Goal: Information Seeking & Learning: Check status

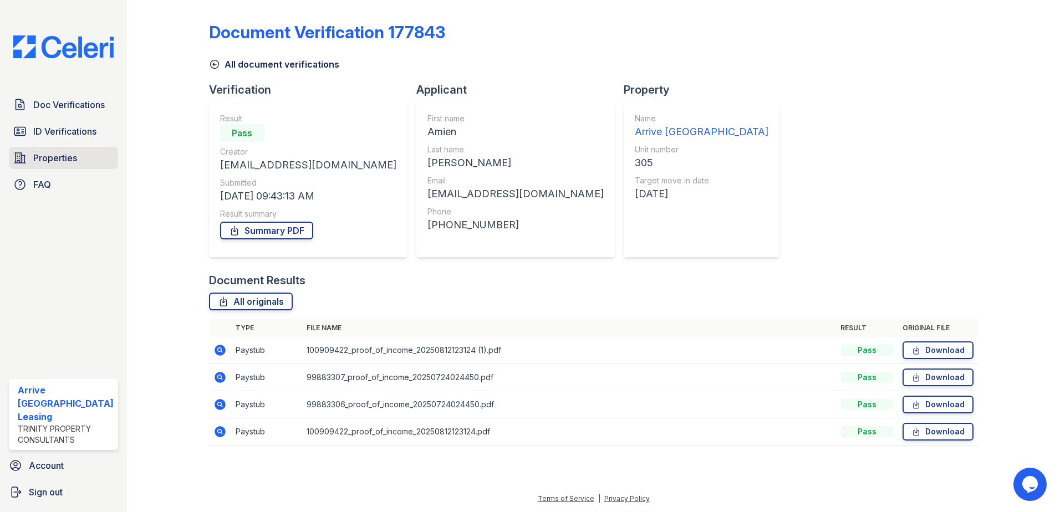
click at [108, 151] on link "Properties" at bounding box center [63, 158] width 109 height 22
click at [108, 152] on link "Properties" at bounding box center [63, 158] width 109 height 22
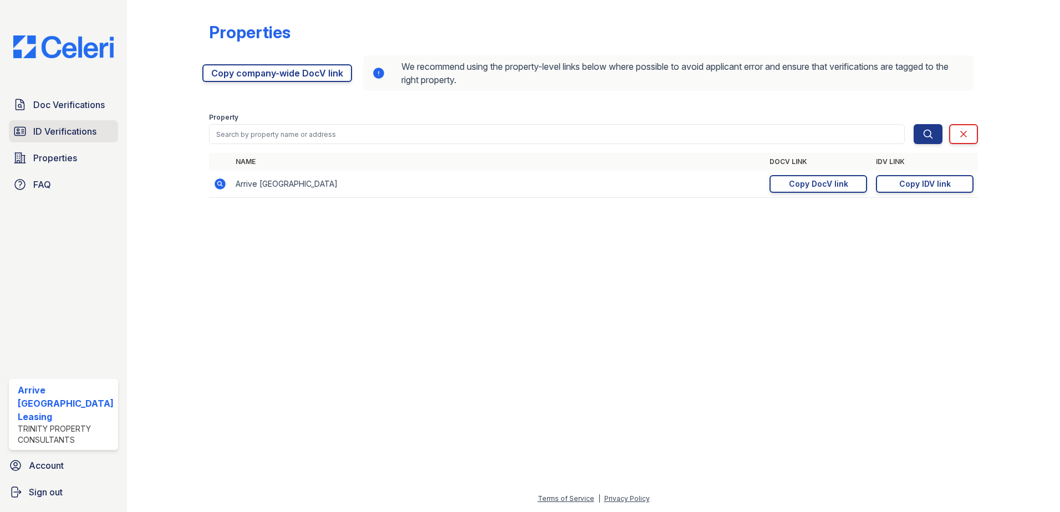
click at [64, 131] on span "ID Verifications" at bounding box center [64, 131] width 63 height 13
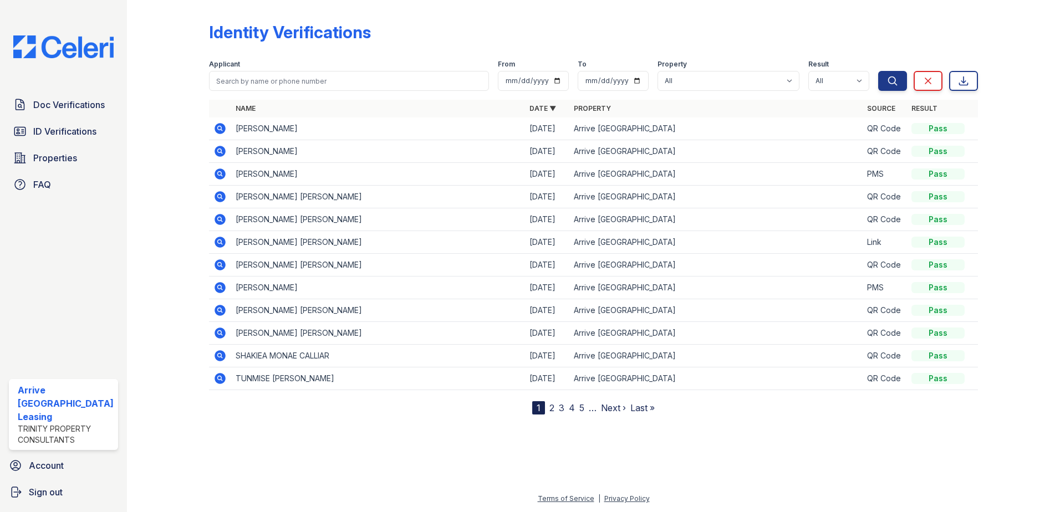
click at [68, 109] on span "Doc Verifications" at bounding box center [69, 104] width 72 height 13
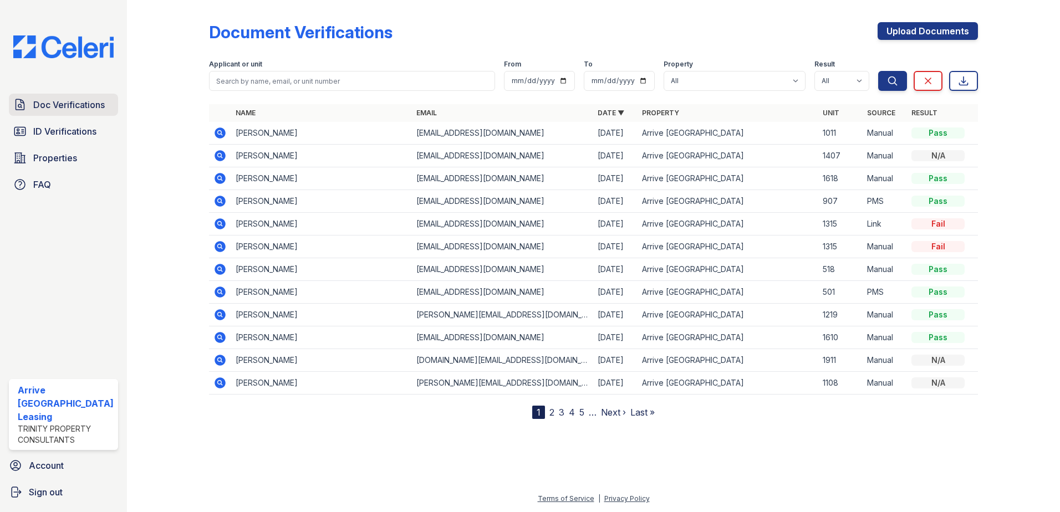
click at [69, 109] on span "Doc Verifications" at bounding box center [69, 104] width 72 height 13
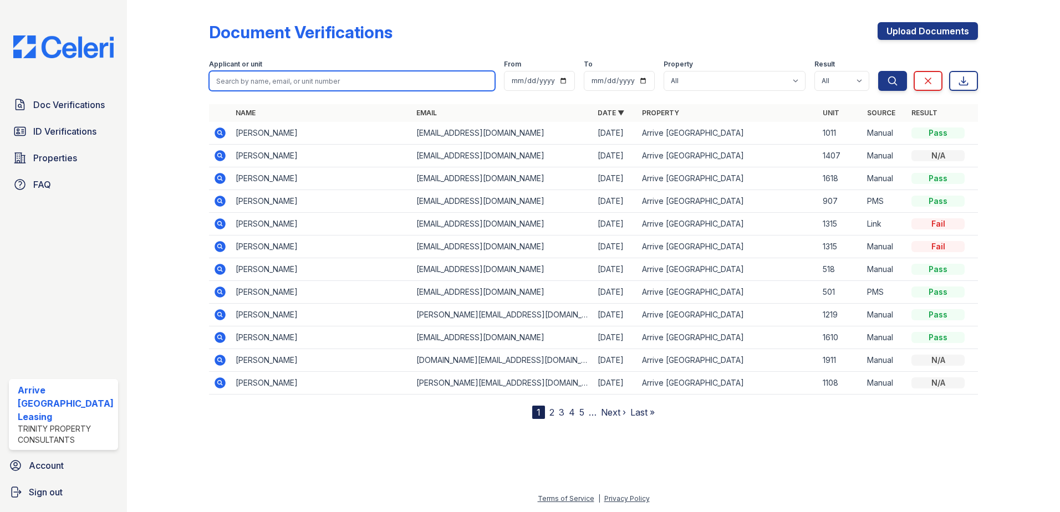
click at [337, 82] on input "search" at bounding box center [352, 81] width 287 height 20
type input "daniel fisze;"
click at [878, 71] on button "Search" at bounding box center [892, 81] width 29 height 20
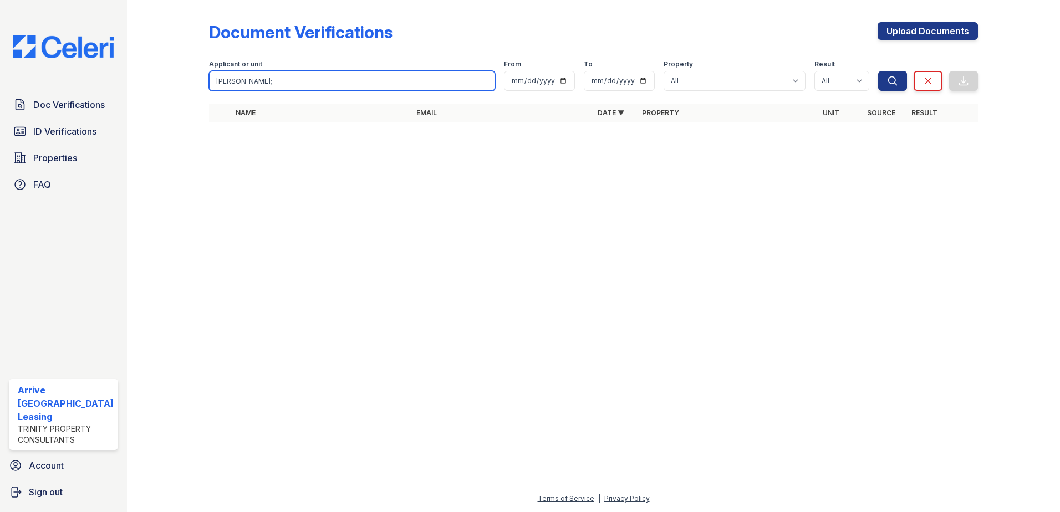
click at [301, 77] on input "daniel fisze;" at bounding box center [352, 81] width 287 height 20
type input "[PERSON_NAME]"
click at [878, 71] on button "Search" at bounding box center [892, 81] width 29 height 20
drag, startPoint x: 300, startPoint y: 87, endPoint x: 278, endPoint y: 81, distance: 22.3
click at [294, 87] on input "[PERSON_NAME]" at bounding box center [352, 81] width 287 height 20
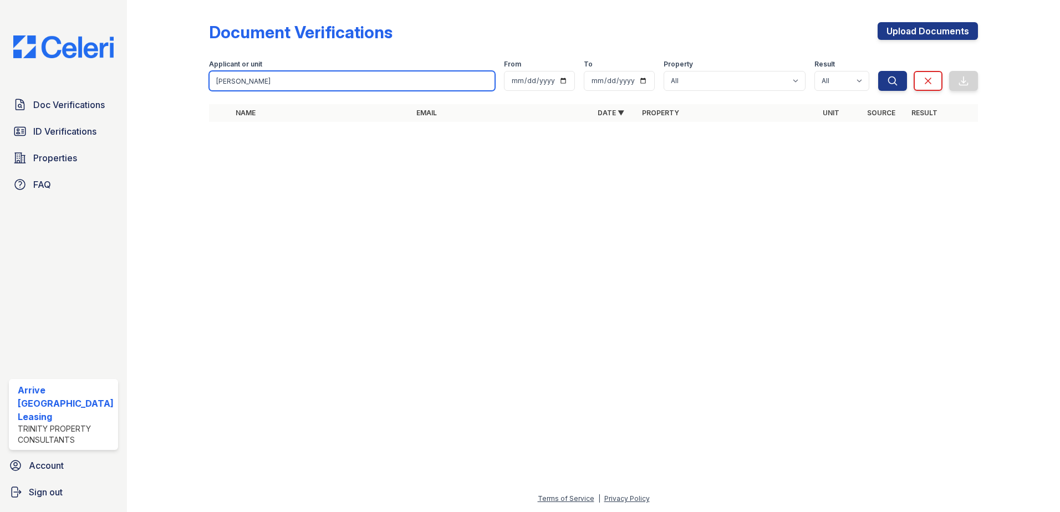
drag, startPoint x: 278, startPoint y: 81, endPoint x: 109, endPoint y: 40, distance: 174.0
click at [71, 70] on div "Doc Verifications ID Verifications Properties FAQ Arrive Inner Harbor Leasing T…" at bounding box center [530, 256] width 1060 height 512
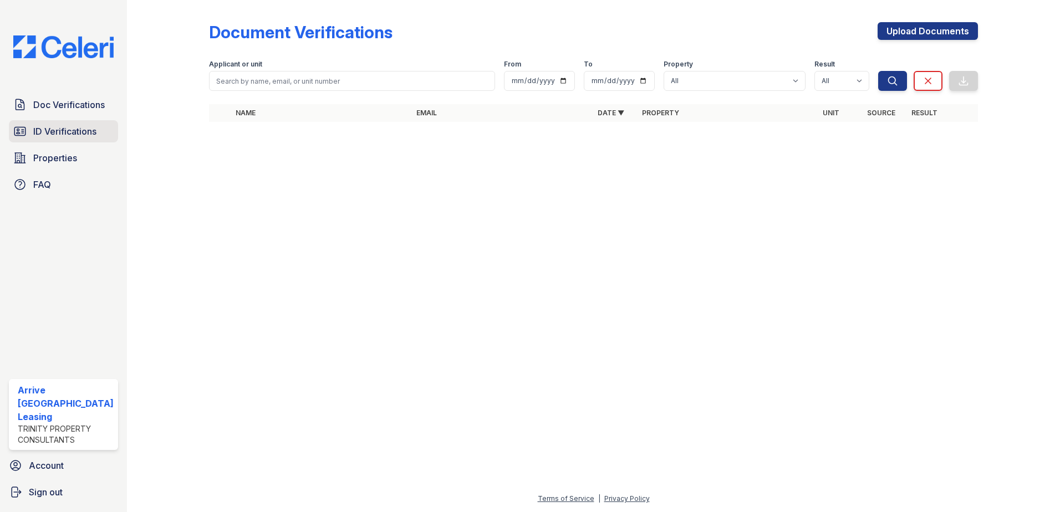
click at [74, 126] on span "ID Verifications" at bounding box center [64, 131] width 63 height 13
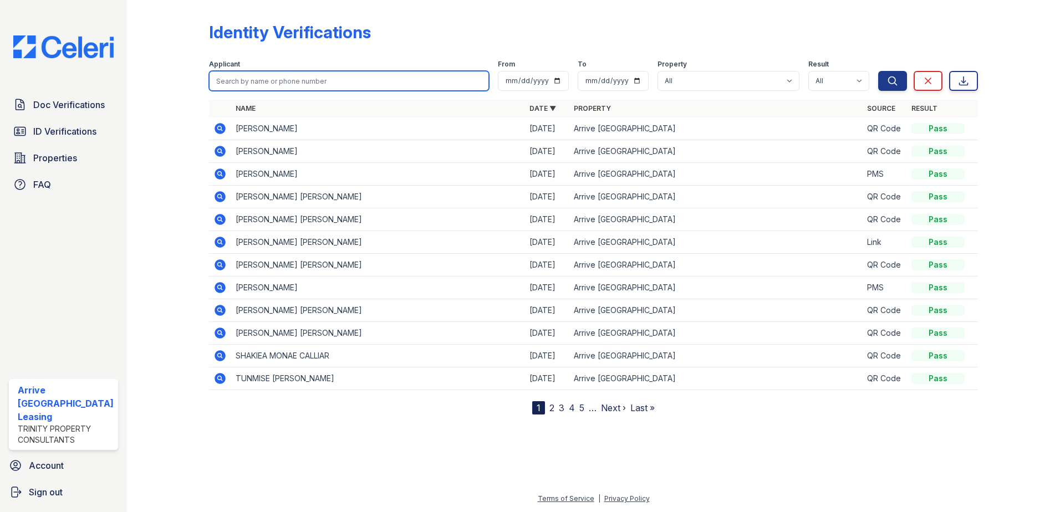
click at [292, 89] on input "search" at bounding box center [349, 81] width 281 height 20
click at [878, 71] on button "Search" at bounding box center [892, 81] width 29 height 20
type input "daniel fizel]"
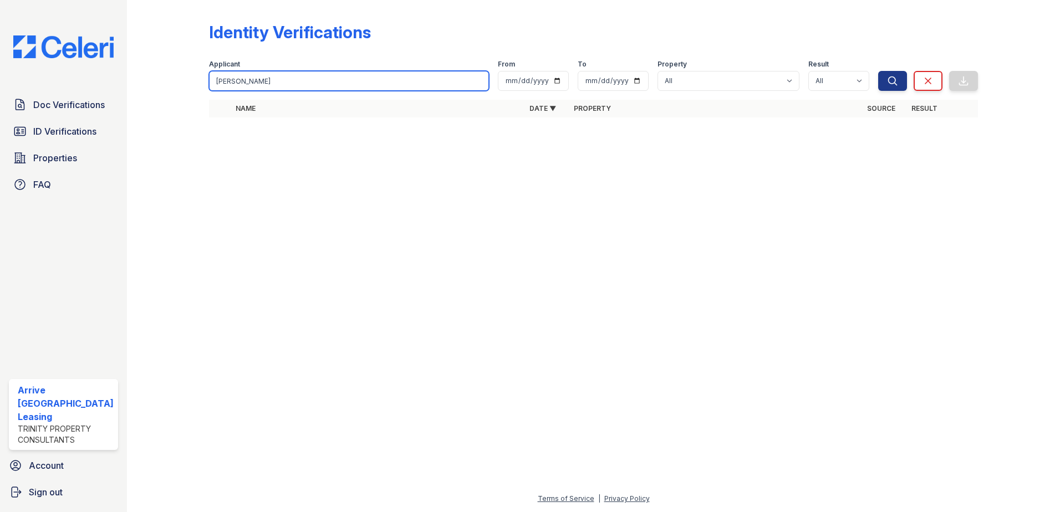
drag, startPoint x: 292, startPoint y: 87, endPoint x: 209, endPoint y: 94, distance: 82.9
click at [209, 93] on form "Applicant daniel fizel From To Property All Arrive Inner Harbor Result All Pass…" at bounding box center [594, 73] width 770 height 44
type input "[PERSON_NAME]"
click at [878, 71] on button "Search" at bounding box center [892, 81] width 29 height 20
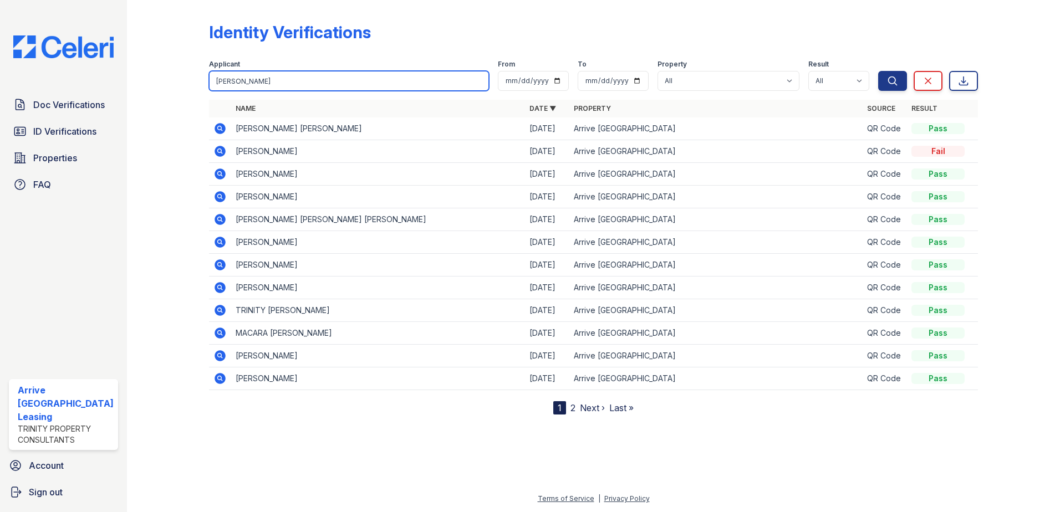
type input "[PERSON_NAME]"
click at [878, 71] on button "Search" at bounding box center [892, 81] width 29 height 20
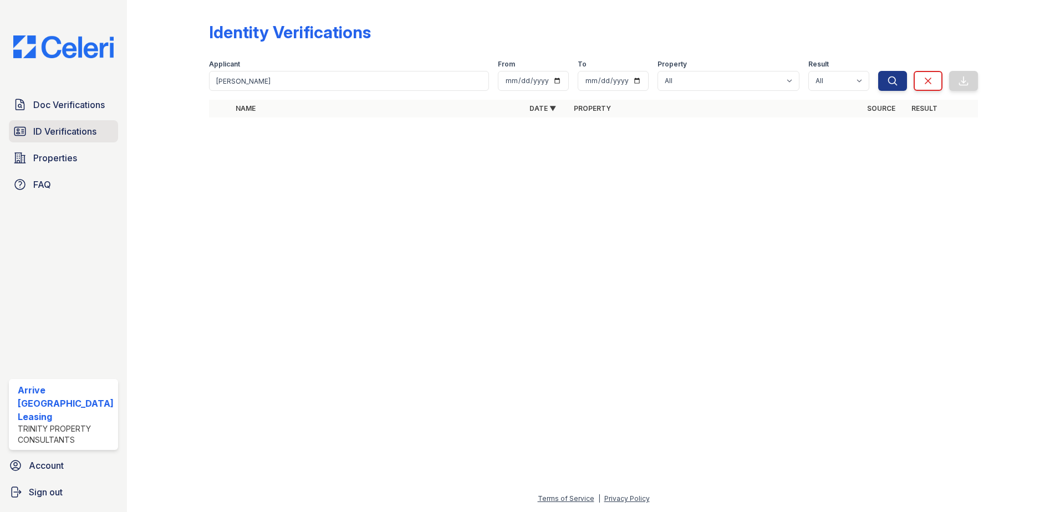
click at [105, 126] on link "ID Verifications" at bounding box center [63, 131] width 109 height 22
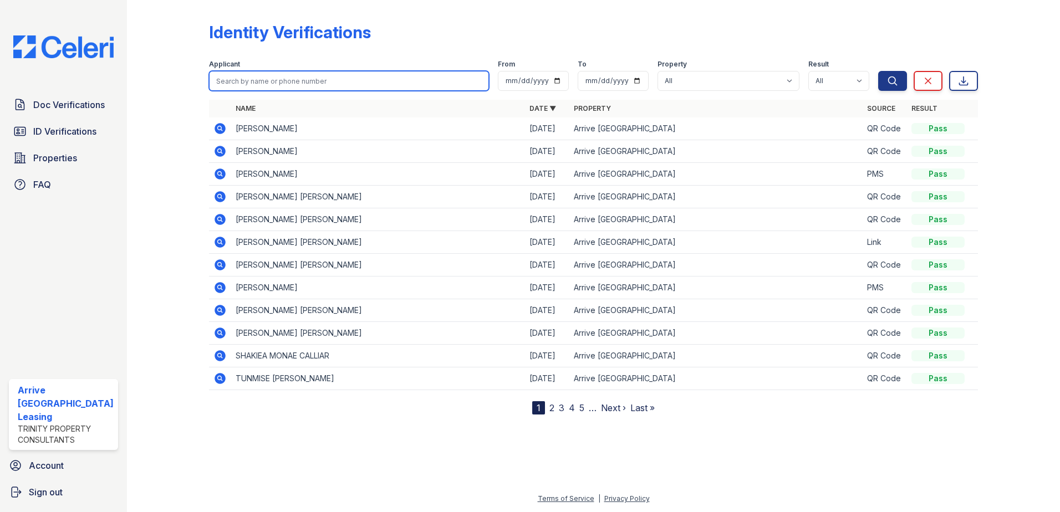
click at [288, 89] on input "search" at bounding box center [349, 81] width 281 height 20
click at [287, 84] on input "search" at bounding box center [349, 81] width 281 height 20
type input "Daniel fiszel"
click at [878, 71] on button "Search" at bounding box center [892, 81] width 29 height 20
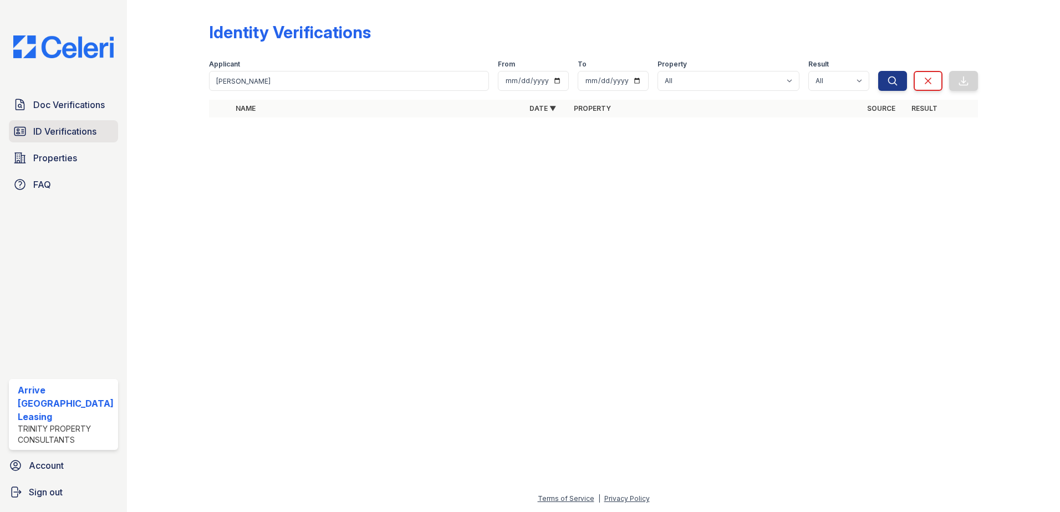
click at [63, 133] on span "ID Verifications" at bounding box center [64, 131] width 63 height 13
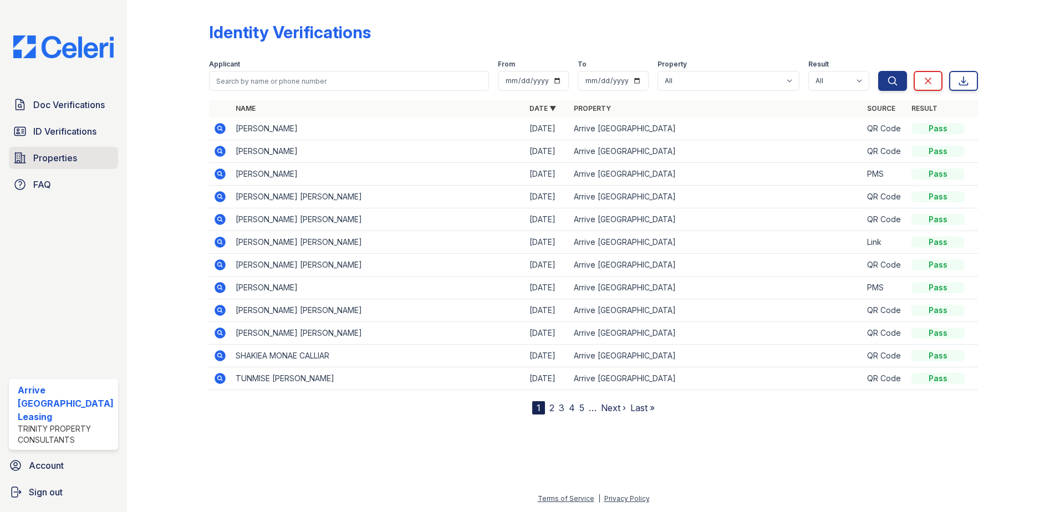
click at [63, 151] on span "Properties" at bounding box center [55, 157] width 44 height 13
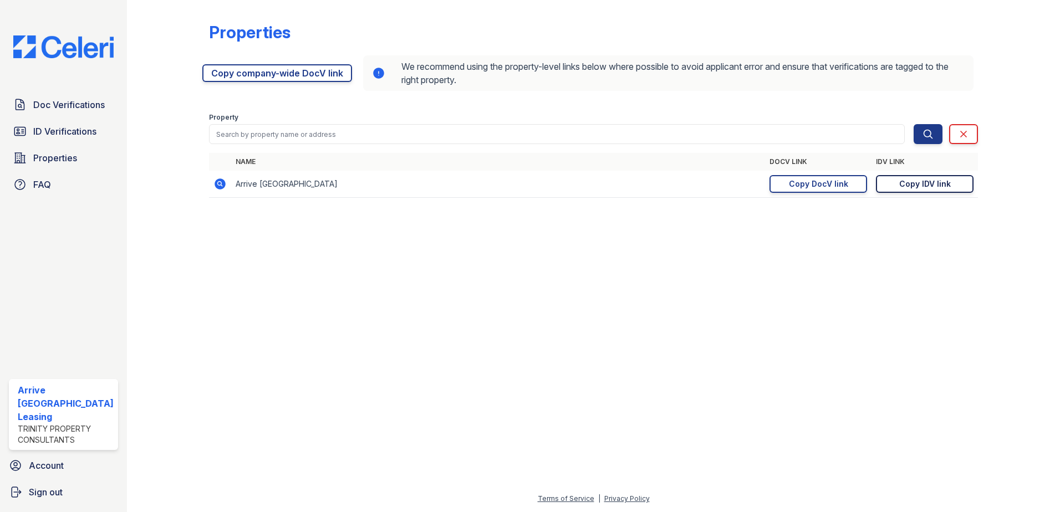
click at [916, 185] on div "Copy IDV link" at bounding box center [926, 184] width 52 height 11
click at [912, 185] on div "Copy IDV link" at bounding box center [926, 184] width 52 height 11
click at [846, 187] on div "Copy DocV link" at bounding box center [818, 184] width 59 height 11
click at [929, 183] on div "Copy IDV link" at bounding box center [926, 184] width 52 height 11
click at [82, 107] on span "Doc Verifications" at bounding box center [69, 104] width 72 height 13
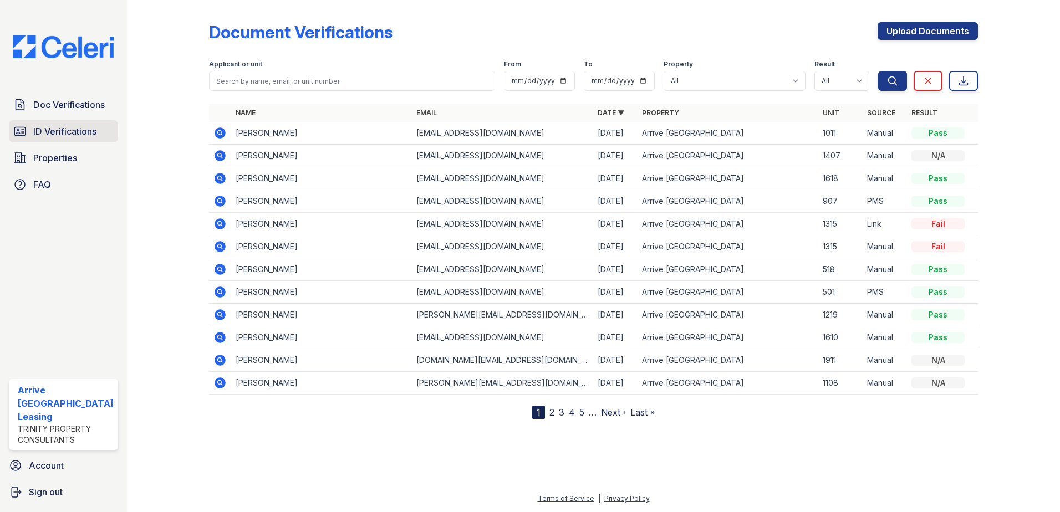
click at [92, 130] on span "ID Verifications" at bounding box center [64, 131] width 63 height 13
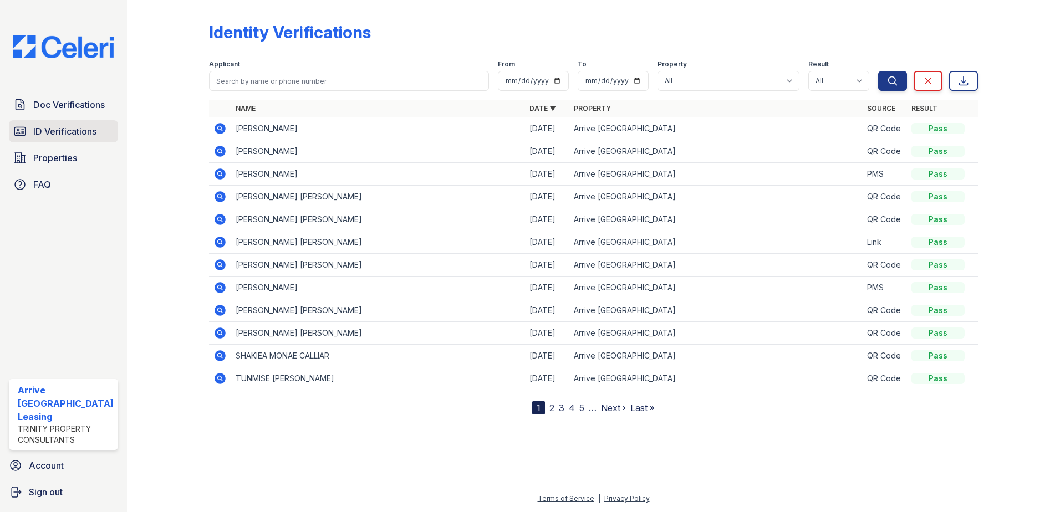
click at [94, 133] on span "ID Verifications" at bounding box center [64, 131] width 63 height 13
click at [82, 116] on div "Doc Verifications ID Verifications Properties FAQ" at bounding box center [63, 145] width 118 height 102
click at [85, 113] on link "Doc Verifications" at bounding box center [63, 105] width 109 height 22
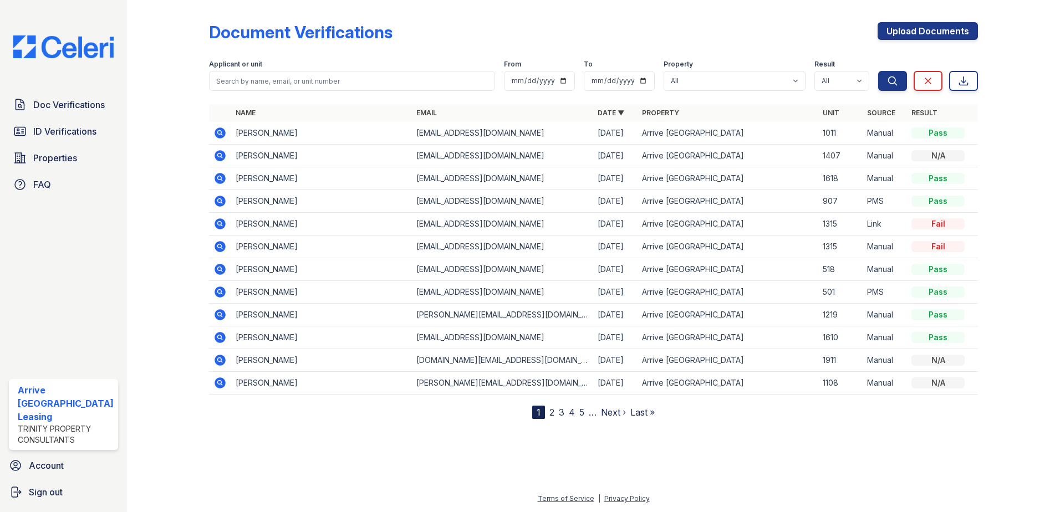
click at [99, 145] on div "Doc Verifications ID Verifications Properties FAQ" at bounding box center [63, 145] width 118 height 102
click at [94, 137] on span "ID Verifications" at bounding box center [64, 131] width 63 height 13
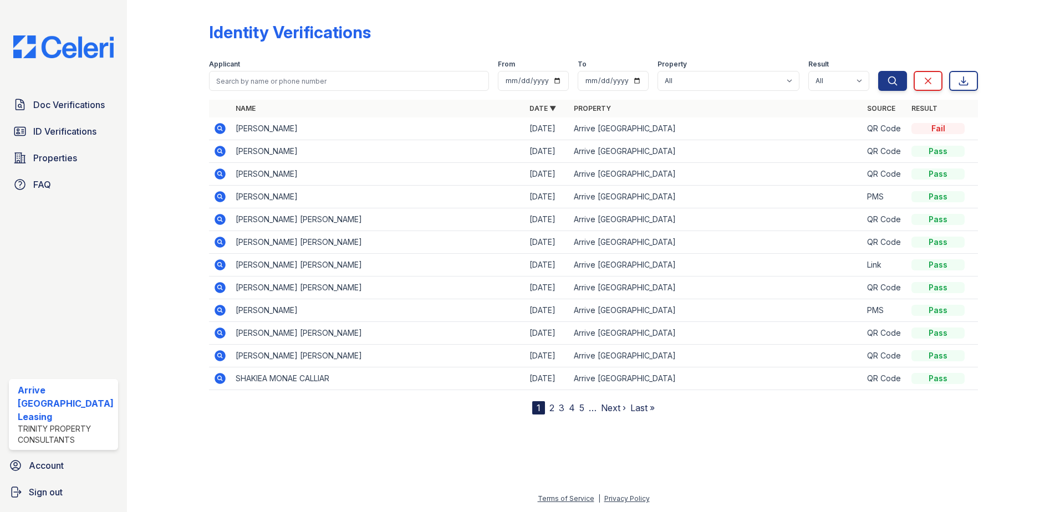
click at [225, 132] on icon at bounding box center [220, 128] width 13 height 13
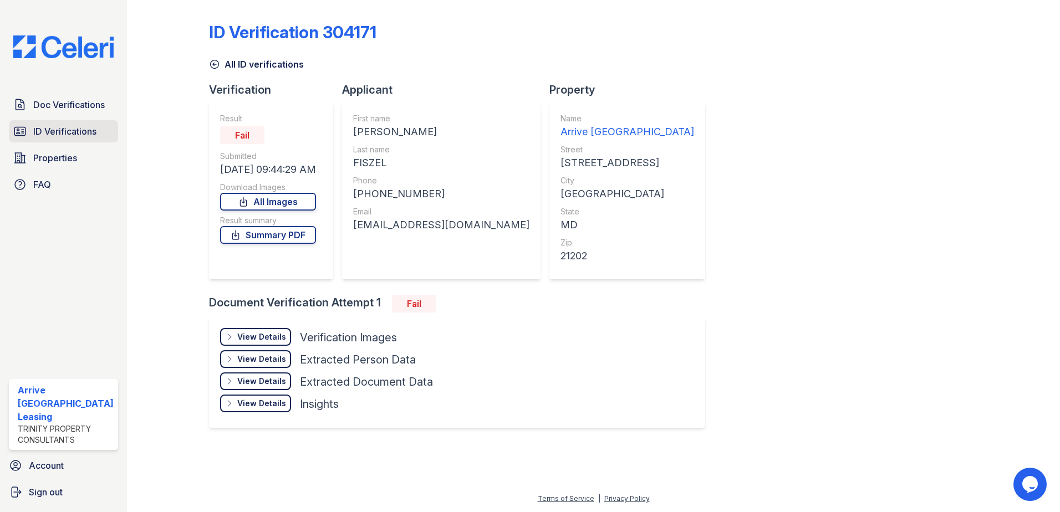
click at [80, 134] on span "ID Verifications" at bounding box center [64, 131] width 63 height 13
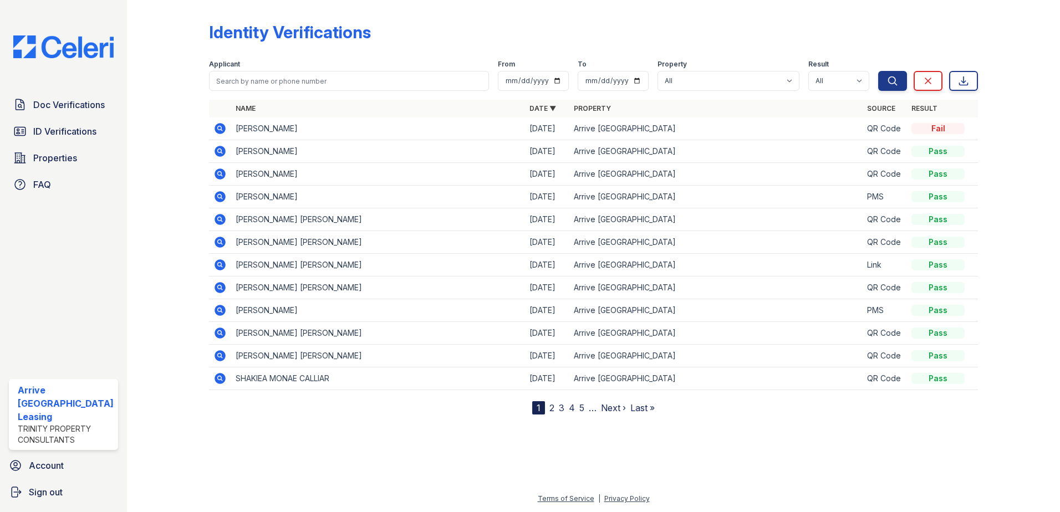
click at [215, 130] on icon at bounding box center [220, 128] width 11 height 11
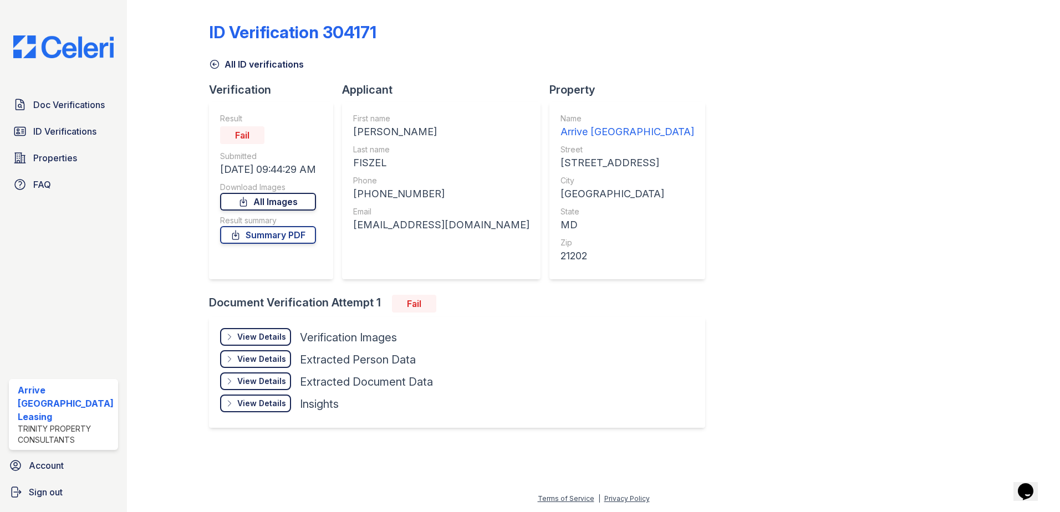
click at [289, 197] on link "All Images" at bounding box center [268, 202] width 96 height 18
click at [307, 227] on link "Summary PDF" at bounding box center [268, 235] width 96 height 18
click at [72, 128] on span "ID Verifications" at bounding box center [64, 131] width 63 height 13
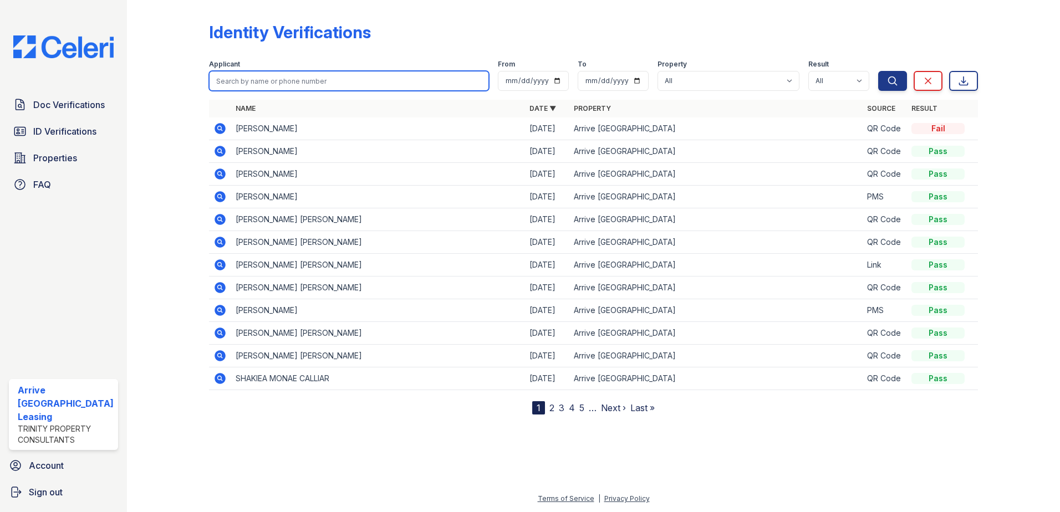
click at [378, 84] on input "search" at bounding box center [349, 81] width 281 height 20
type input "fiszel"
click at [878, 71] on button "Search" at bounding box center [892, 81] width 29 height 20
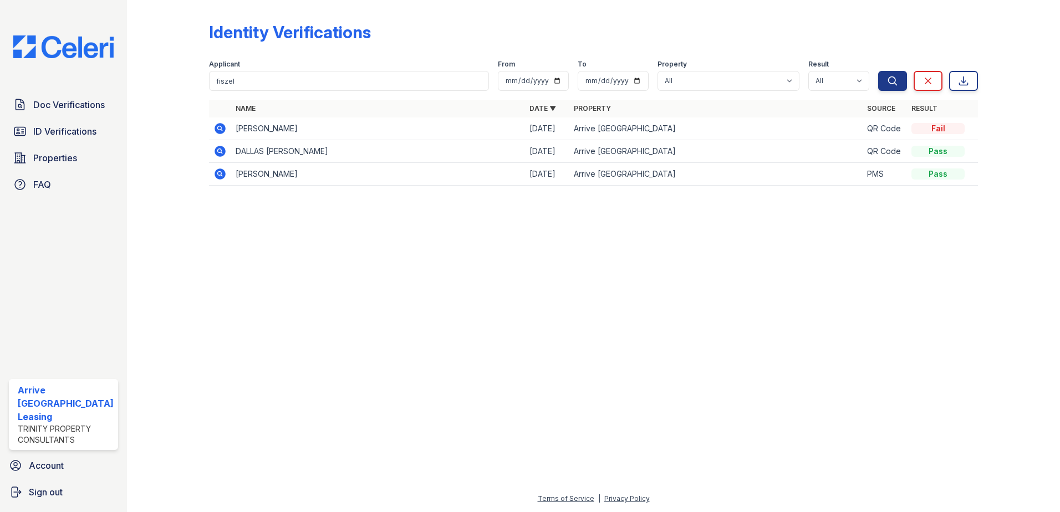
click at [218, 131] on icon at bounding box center [220, 128] width 11 height 11
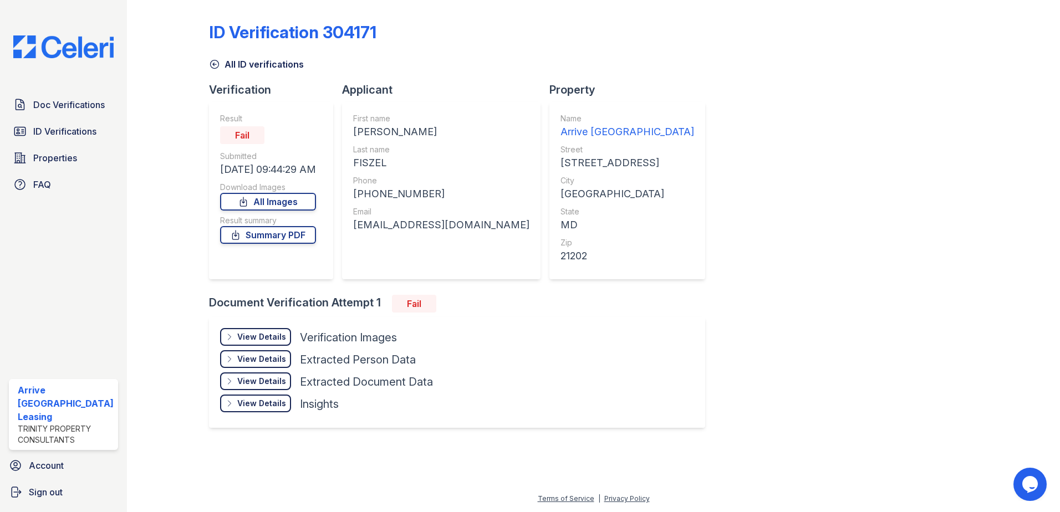
click at [227, 334] on icon at bounding box center [229, 337] width 9 height 9
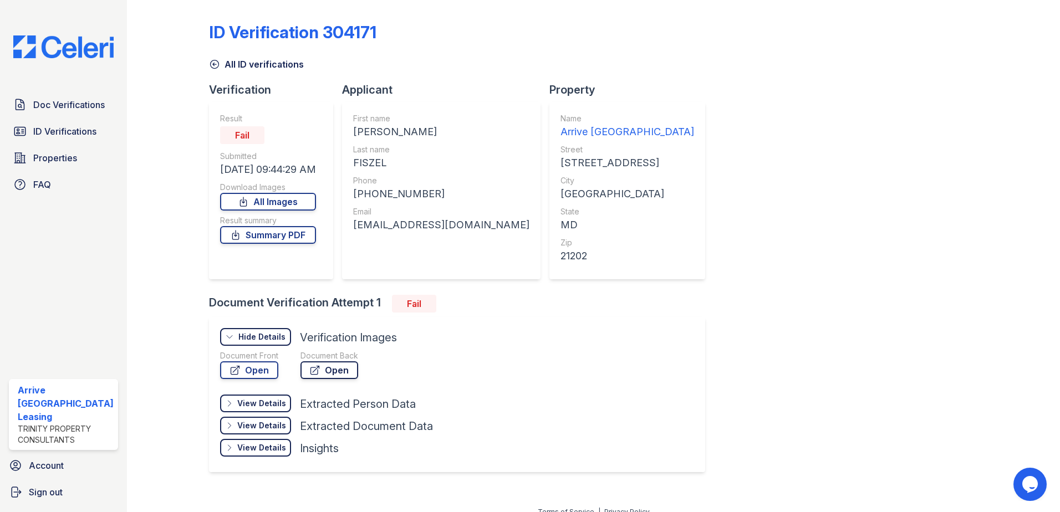
click at [315, 365] on icon at bounding box center [314, 370] width 11 height 11
click at [261, 343] on div "Hide Details Details" at bounding box center [255, 337] width 71 height 18
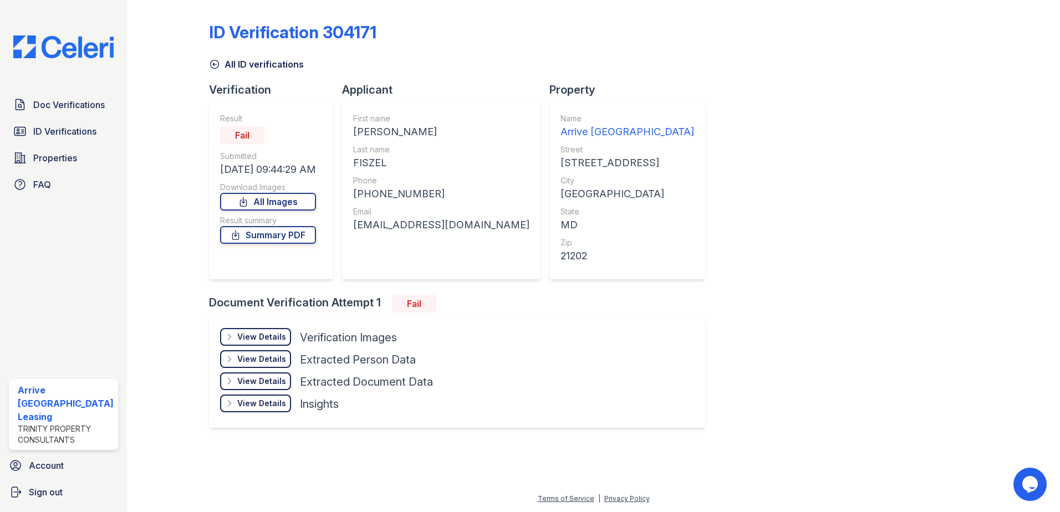
click at [255, 380] on div "View Details" at bounding box center [261, 381] width 49 height 11
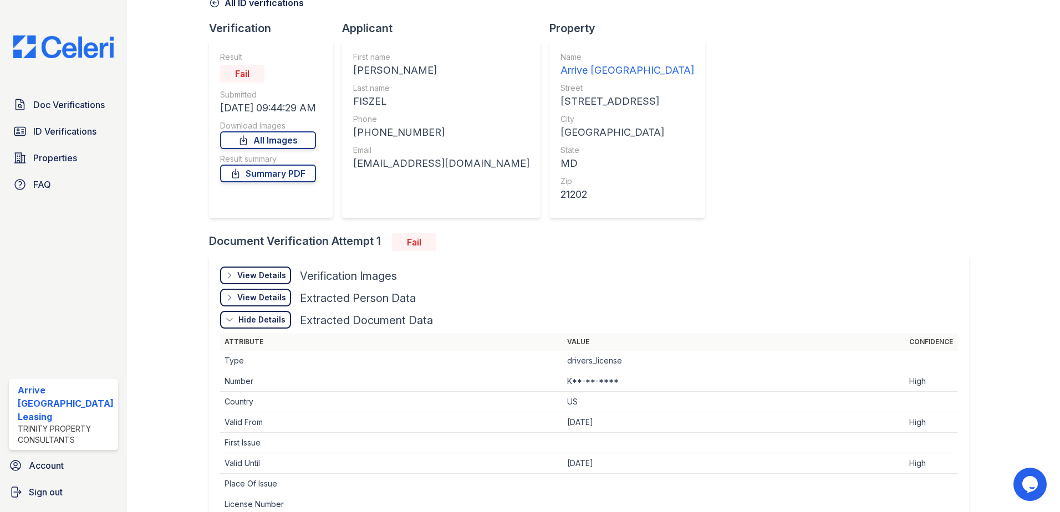
scroll to position [166, 0]
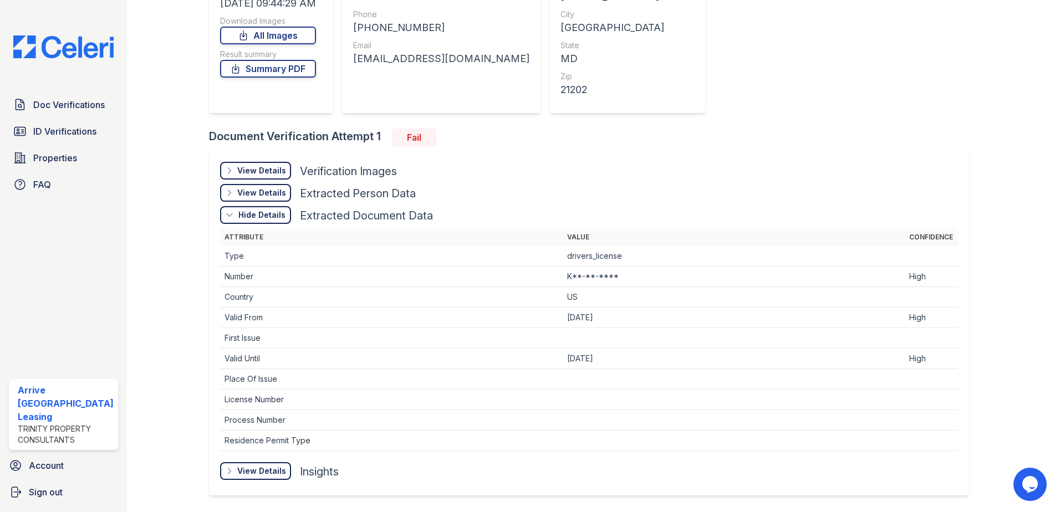
click at [257, 173] on div "View Details" at bounding box center [261, 170] width 49 height 11
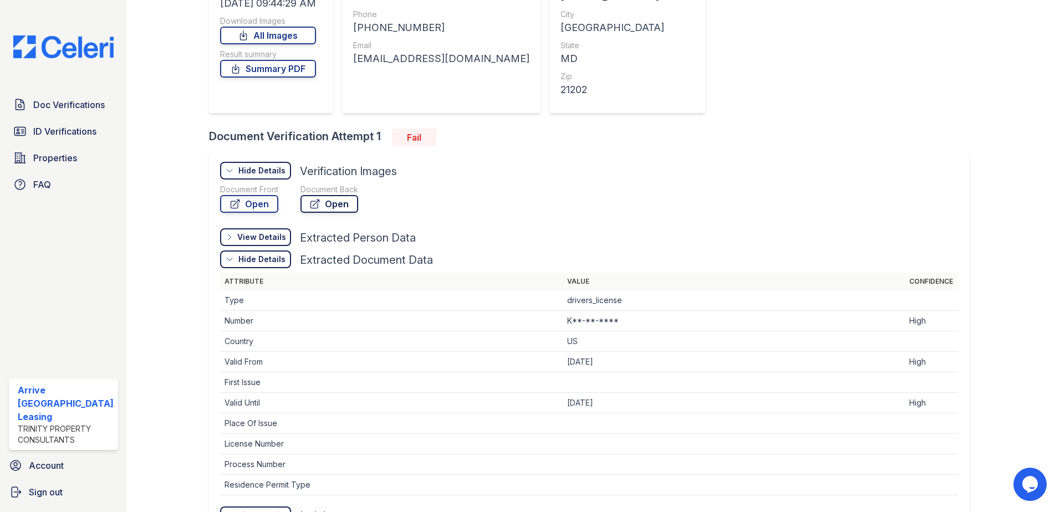
click at [335, 205] on link "Open" at bounding box center [330, 204] width 58 height 18
click at [81, 132] on span "ID Verifications" at bounding box center [64, 131] width 63 height 13
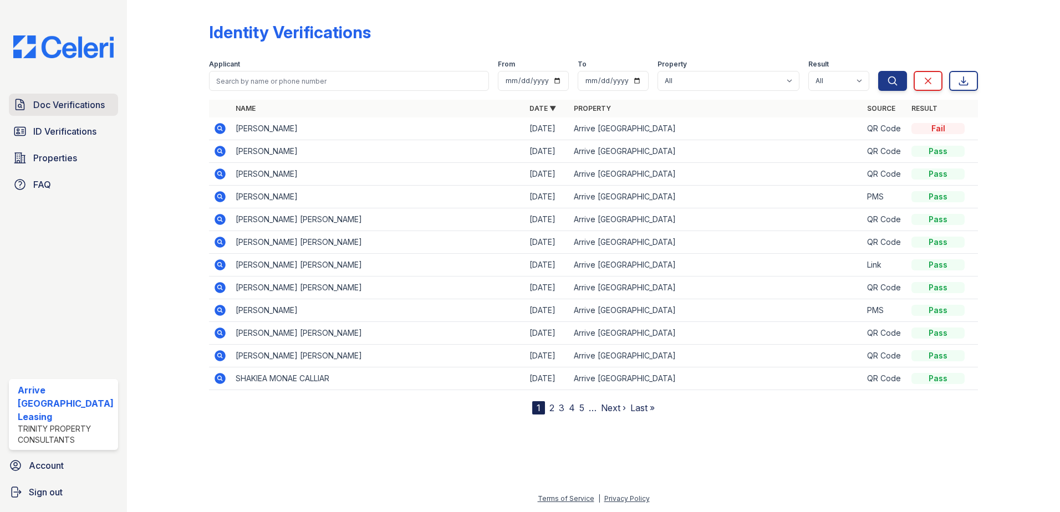
drag, startPoint x: 80, startPoint y: 119, endPoint x: 105, endPoint y: 112, distance: 26.5
click at [80, 111] on link "Doc Verifications" at bounding box center [63, 105] width 109 height 22
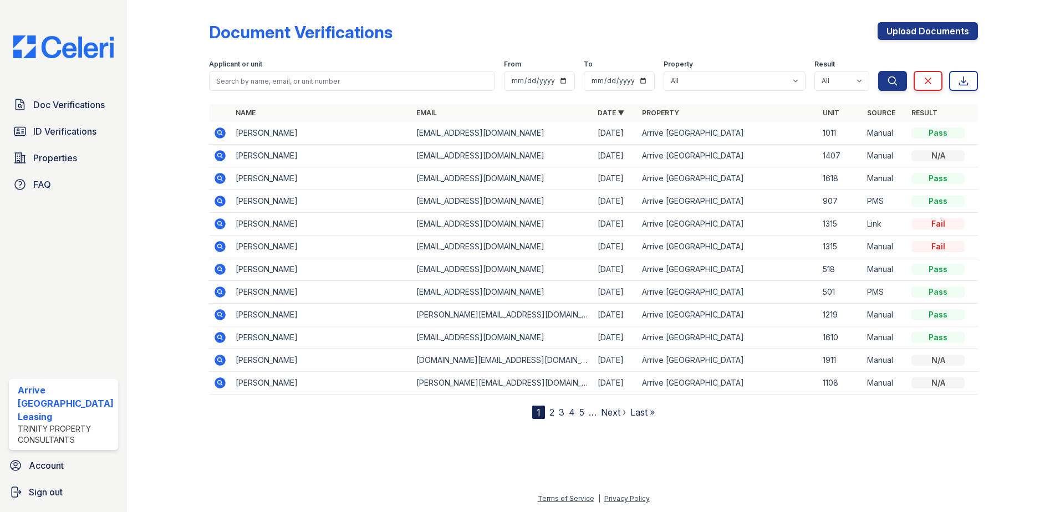
drag, startPoint x: 0, startPoint y: 114, endPoint x: 5, endPoint y: 123, distance: 9.7
click at [5, 123] on div "Doc Verifications ID Verifications Properties FAQ Arrive Inner Harbor Leasing T…" at bounding box center [63, 256] width 127 height 512
drag, startPoint x: 5, startPoint y: 123, endPoint x: 12, endPoint y: 123, distance: 6.7
click at [12, 123] on link "ID Verifications" at bounding box center [63, 131] width 109 height 22
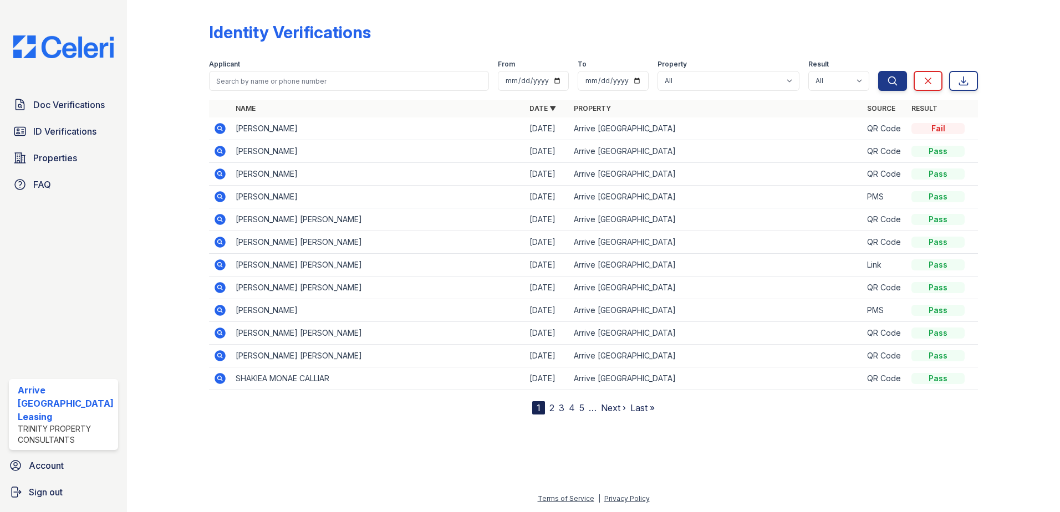
click at [52, 134] on span "ID Verifications" at bounding box center [64, 131] width 63 height 13
click at [896, 81] on icon "submit" at bounding box center [892, 80] width 11 height 11
drag, startPoint x: 880, startPoint y: 82, endPoint x: 906, endPoint y: 83, distance: 26.1
click at [882, 83] on button "Search" at bounding box center [892, 81] width 29 height 20
click at [901, 82] on button "Search" at bounding box center [892, 81] width 29 height 20
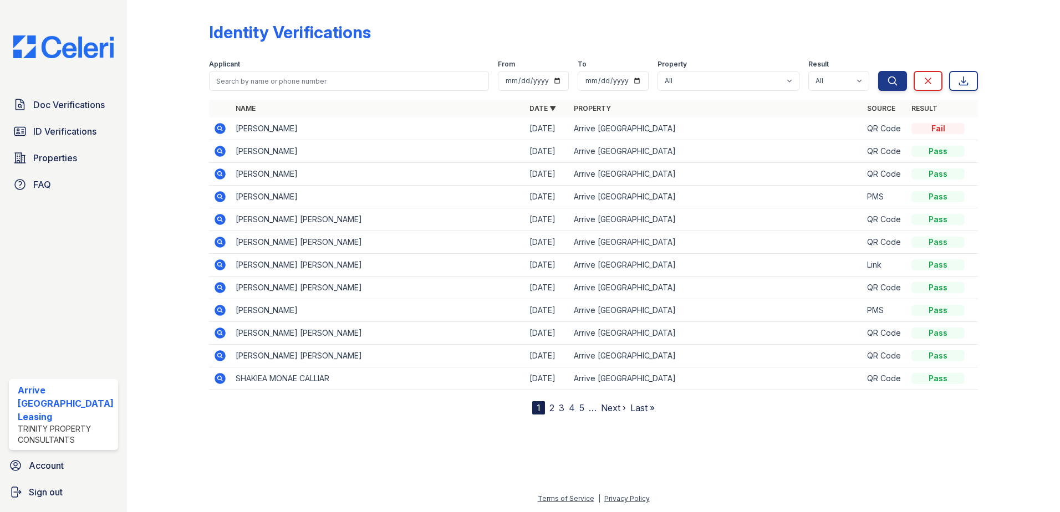
drag, startPoint x: 907, startPoint y: 82, endPoint x: 436, endPoint y: 149, distance: 475.6
drag, startPoint x: 90, startPoint y: 165, endPoint x: 92, endPoint y: 133, distance: 31.7
click at [91, 165] on link "Properties" at bounding box center [63, 158] width 109 height 22
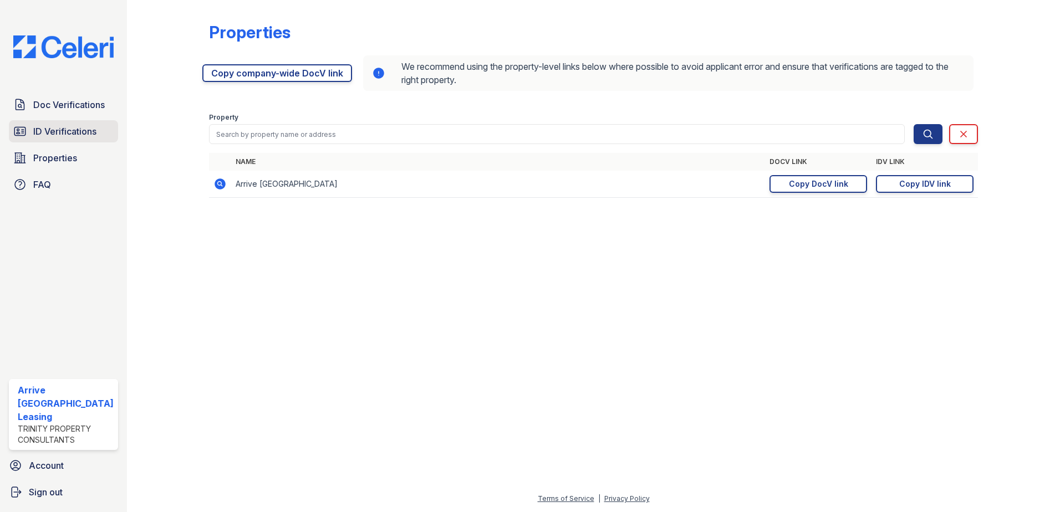
click at [88, 122] on link "ID Verifications" at bounding box center [63, 131] width 109 height 22
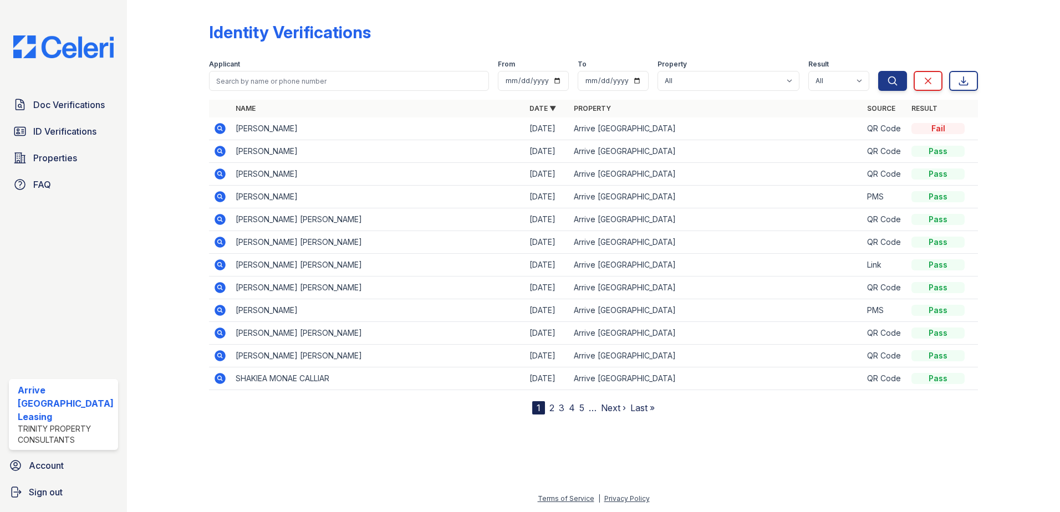
click at [84, 112] on link "Doc Verifications" at bounding box center [63, 105] width 109 height 22
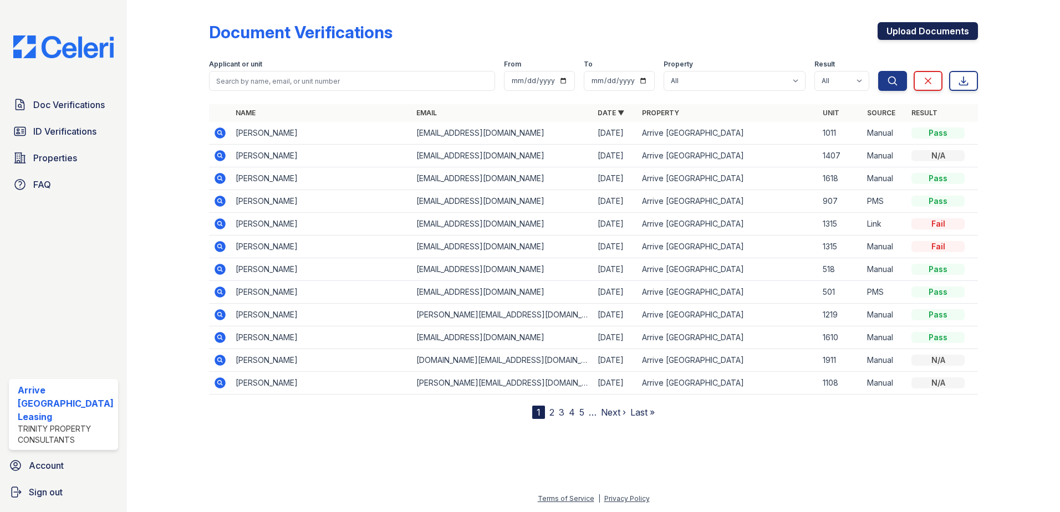
click at [909, 30] on link "Upload Documents" at bounding box center [928, 31] width 100 height 18
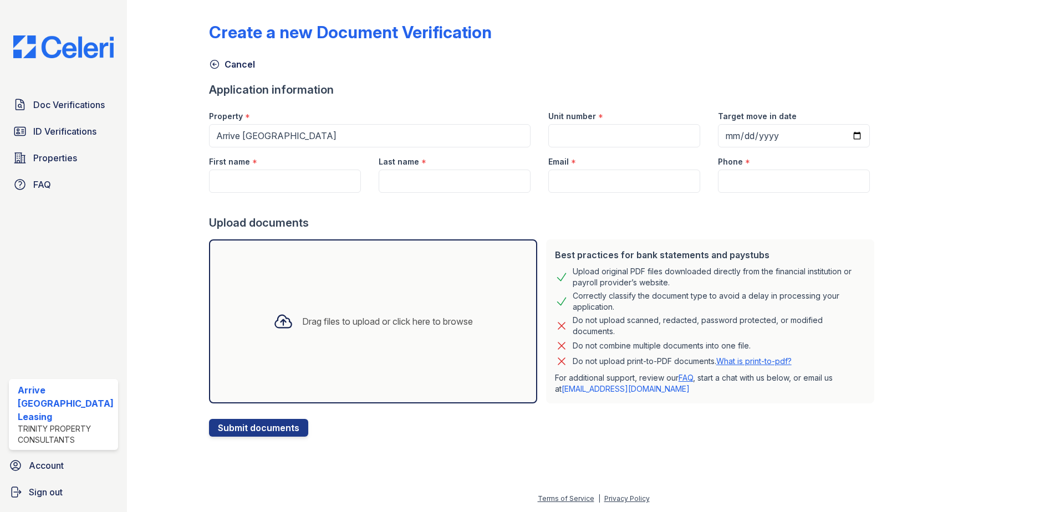
click at [349, 296] on div "Drag files to upload or click here to browse" at bounding box center [373, 322] width 328 height 164
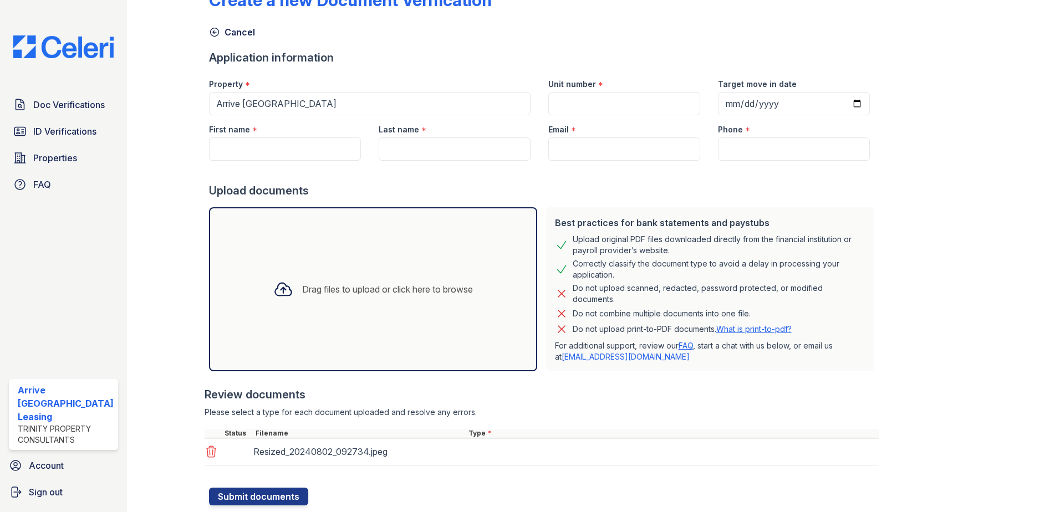
scroll to position [63, 0]
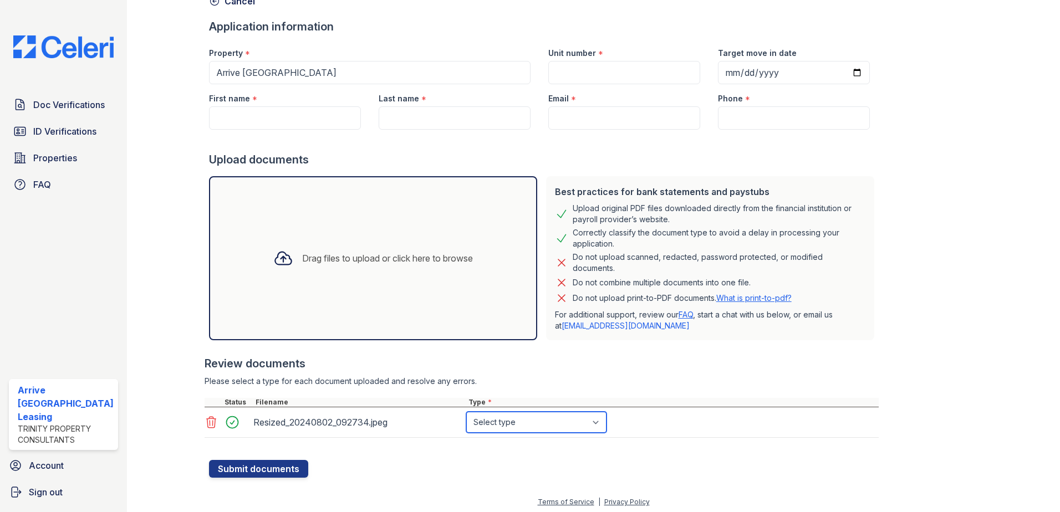
drag, startPoint x: 555, startPoint y: 425, endPoint x: 548, endPoint y: 423, distance: 7.0
click at [553, 424] on select "Select type Paystub Bank Statement Offer Letter Tax Documents Benefit Award Let…" at bounding box center [536, 422] width 140 height 21
select select "other"
click at [466, 412] on select "Select type Paystub Bank Statement Offer Letter Tax Documents Benefit Award Let…" at bounding box center [536, 422] width 140 height 21
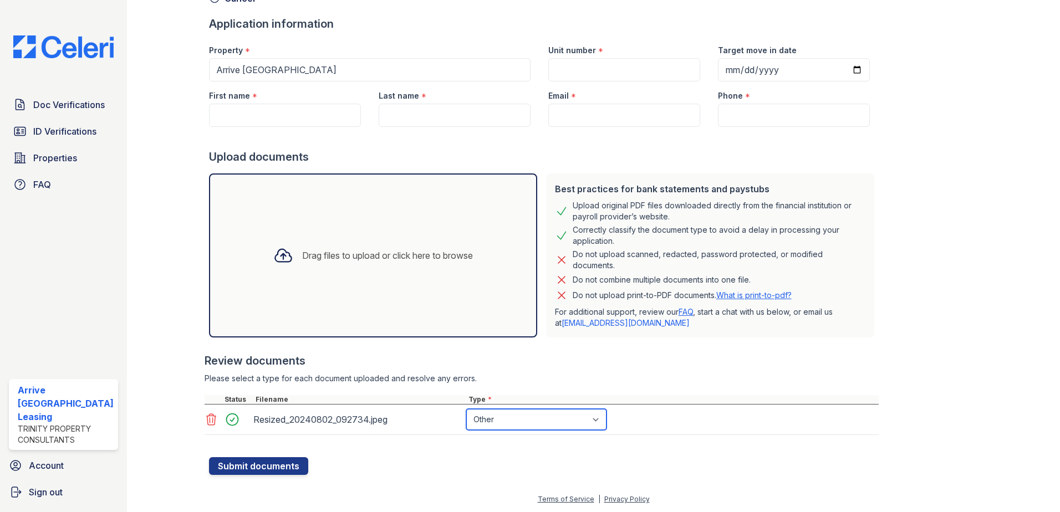
scroll to position [67, 0]
click at [576, 432] on div "Resized_20240802_092734.jpeg Select type Paystub Bank Statement Offer Letter Ta…" at bounding box center [542, 419] width 674 height 31
click at [566, 425] on select "Select type Paystub Bank Statement Offer Letter Tax Documents Benefit Award Let…" at bounding box center [536, 419] width 140 height 21
click at [466, 409] on select "Select type Paystub Bank Statement Offer Letter Tax Documents Benefit Award Let…" at bounding box center [536, 419] width 140 height 21
click at [93, 135] on span "ID Verifications" at bounding box center [64, 131] width 63 height 13
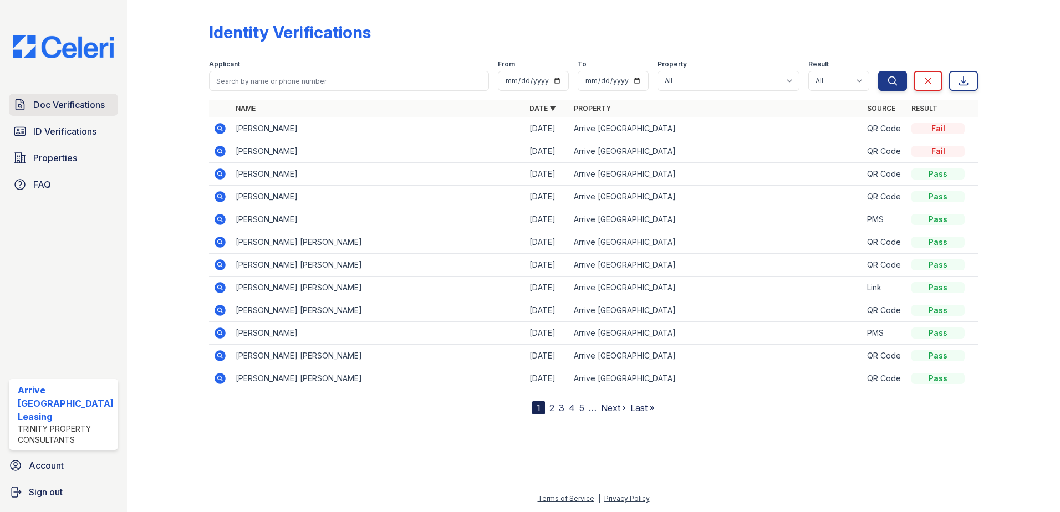
click at [88, 111] on span "Doc Verifications" at bounding box center [69, 104] width 72 height 13
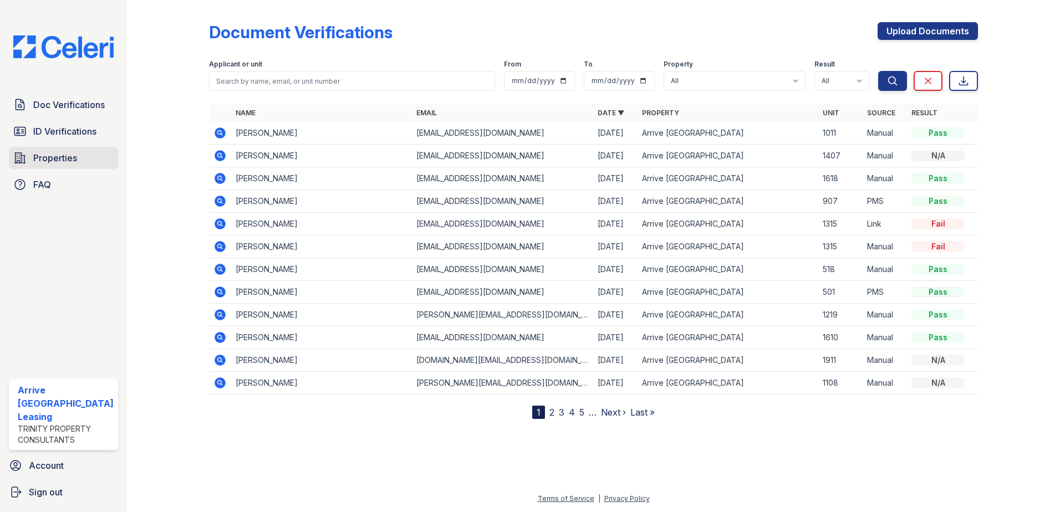
click at [102, 156] on link "Properties" at bounding box center [63, 158] width 109 height 22
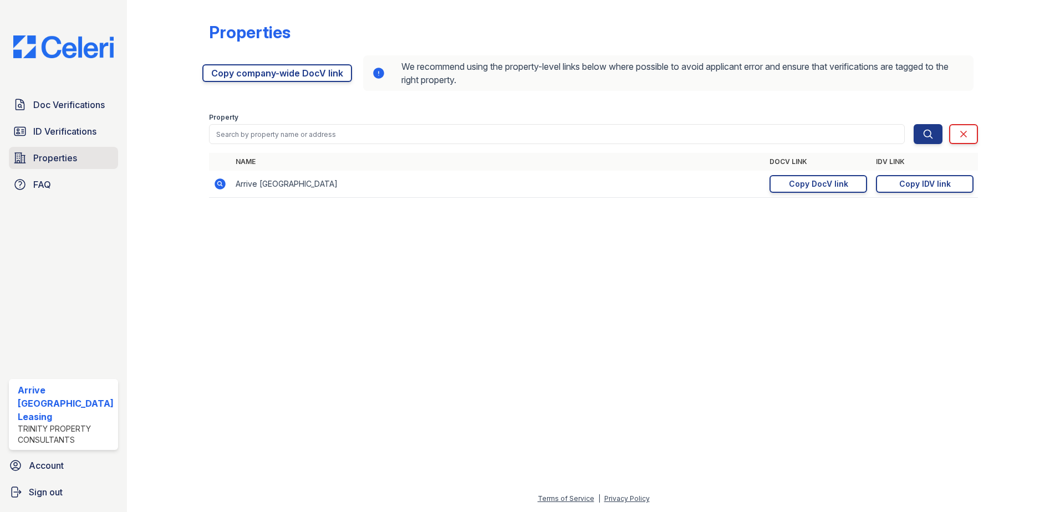
click at [83, 147] on link "Properties" at bounding box center [63, 158] width 109 height 22
click at [96, 126] on span "ID Verifications" at bounding box center [64, 131] width 63 height 13
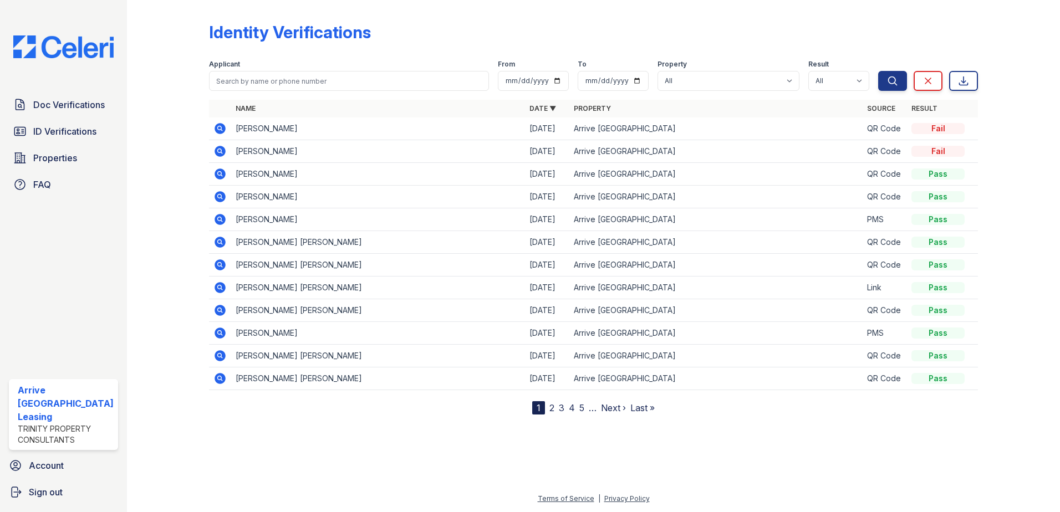
click at [94, 108] on span "Doc Verifications" at bounding box center [69, 104] width 72 height 13
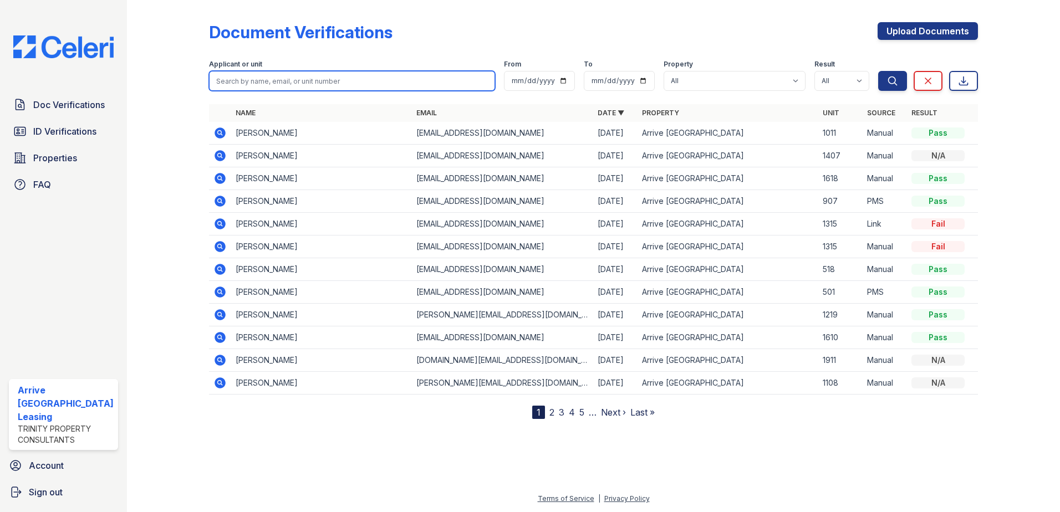
click at [322, 80] on input "search" at bounding box center [352, 81] width 287 height 20
type input "f"
type input "daniel fiszel"
click at [878, 71] on button "Search" at bounding box center [892, 81] width 29 height 20
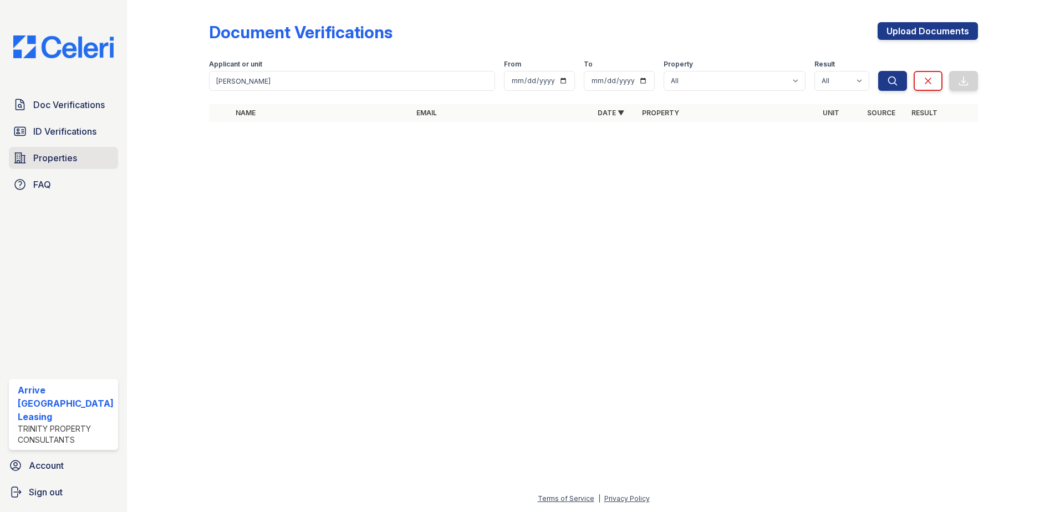
click at [59, 150] on link "Properties" at bounding box center [63, 158] width 109 height 22
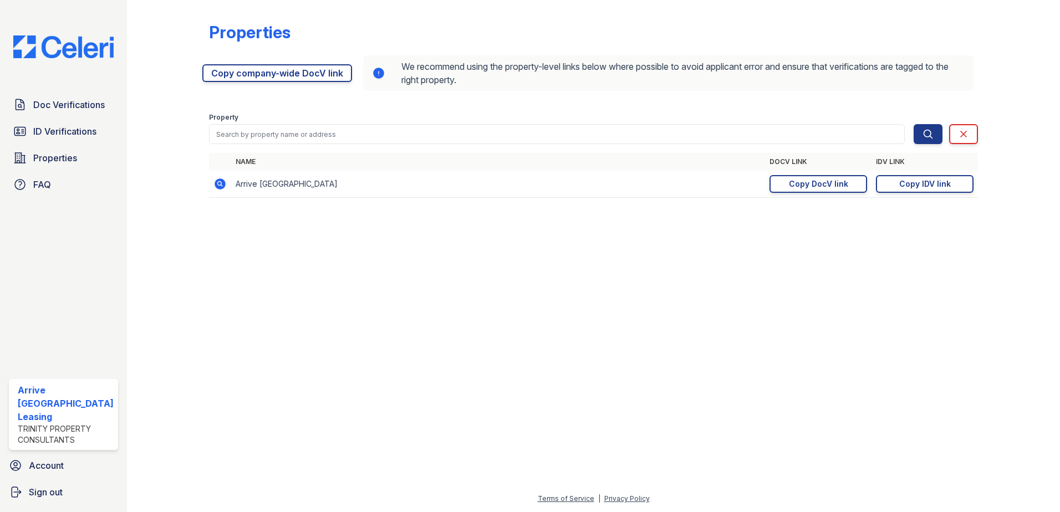
click at [65, 127] on span "ID Verifications" at bounding box center [64, 131] width 63 height 13
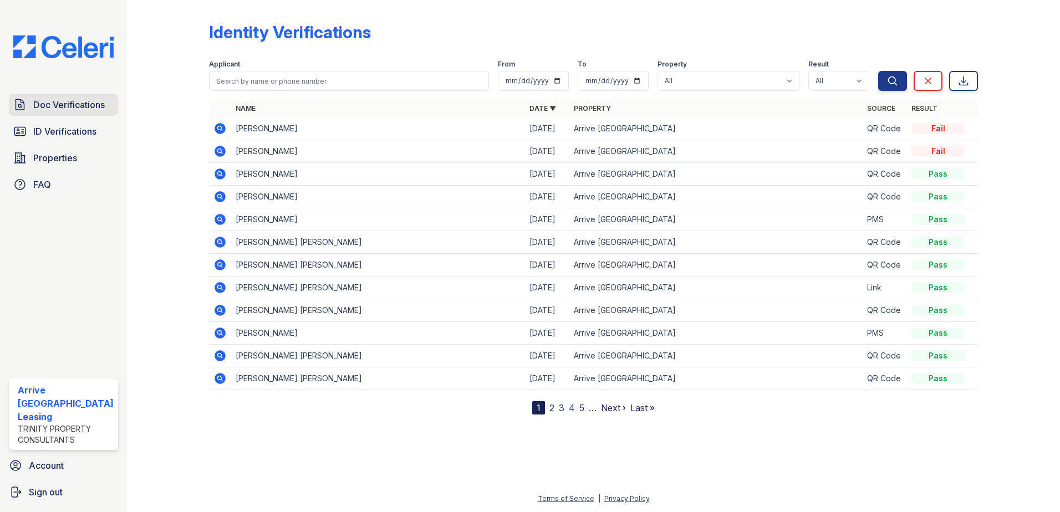
click at [68, 111] on link "Doc Verifications" at bounding box center [63, 105] width 109 height 22
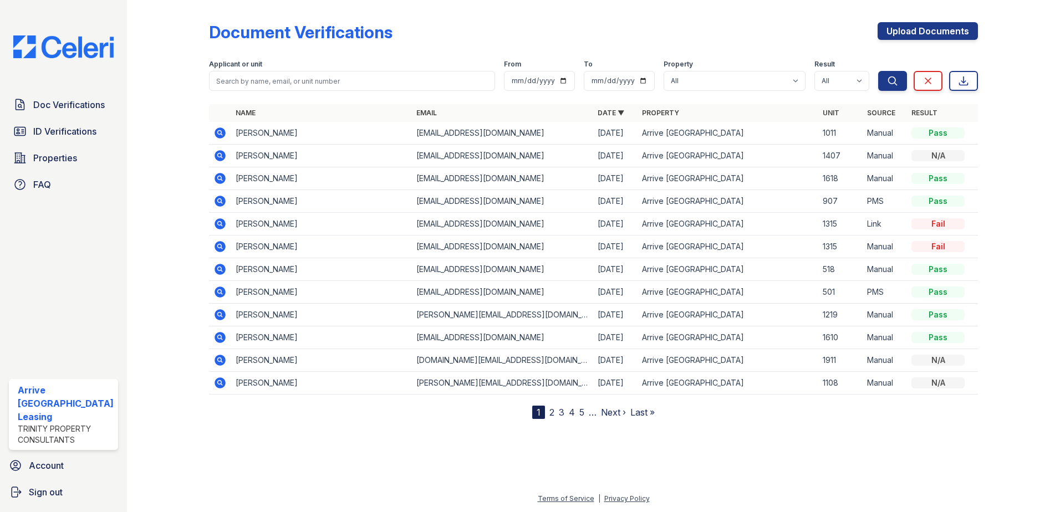
click at [90, 134] on span "ID Verifications" at bounding box center [64, 131] width 63 height 13
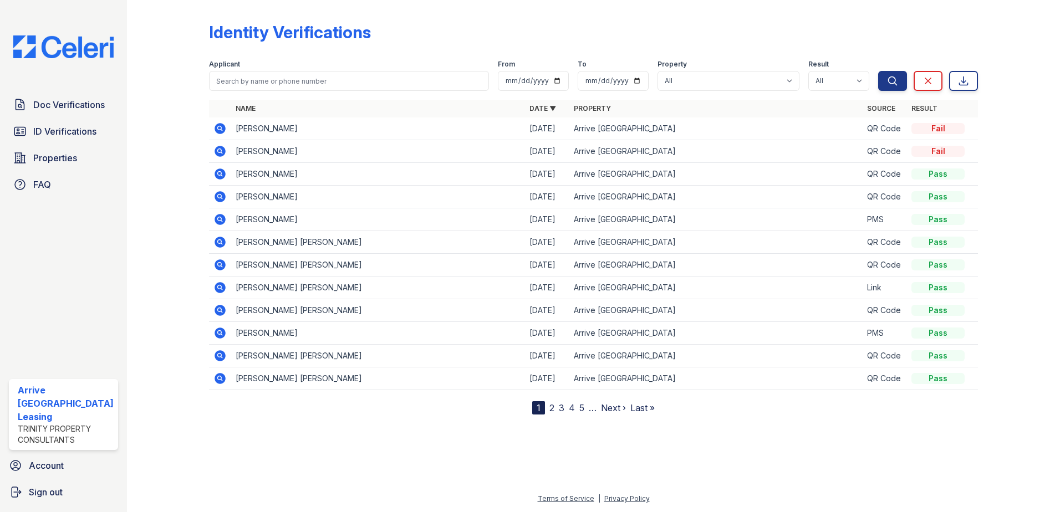
click at [219, 153] on icon at bounding box center [220, 151] width 11 height 11
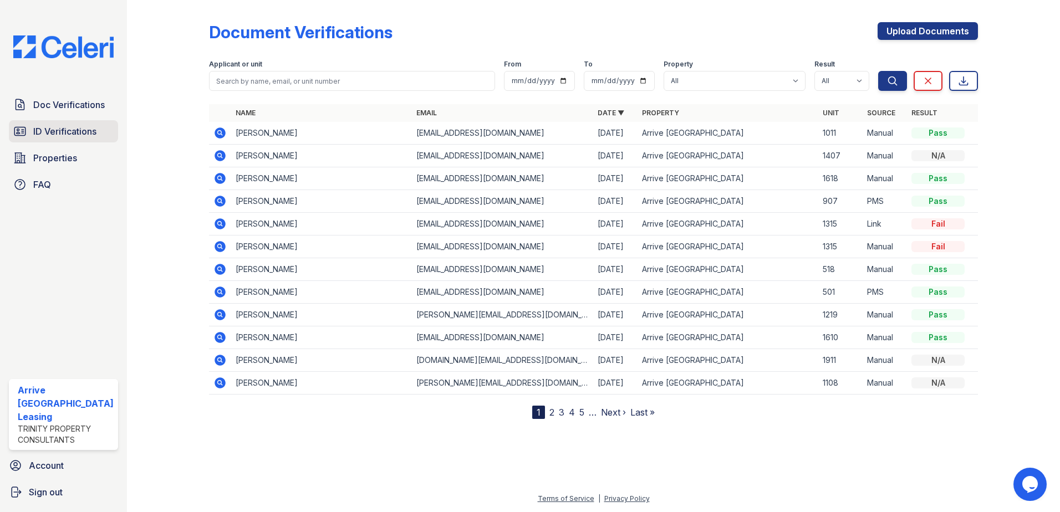
click at [88, 130] on span "ID Verifications" at bounding box center [64, 131] width 63 height 13
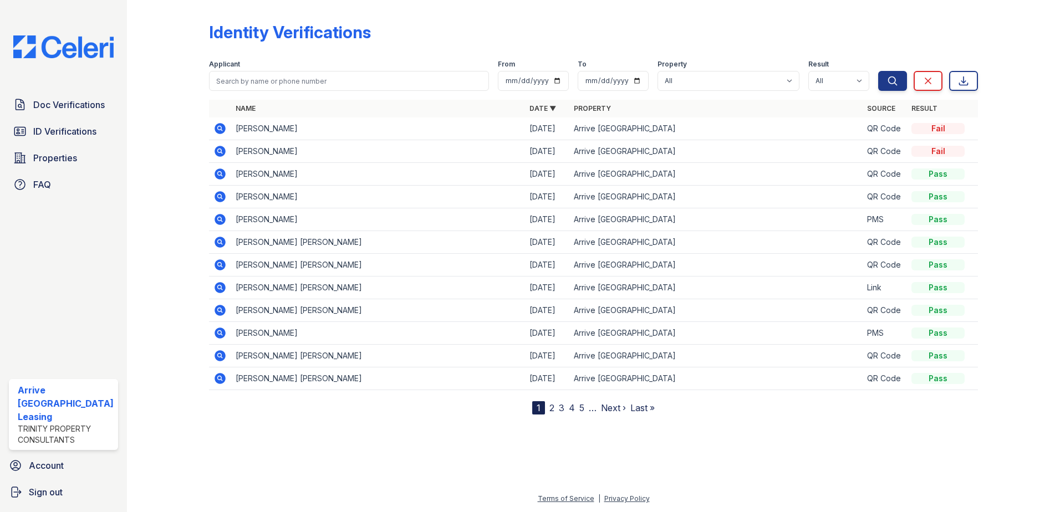
drag, startPoint x: 949, startPoint y: 143, endPoint x: 209, endPoint y: 128, distance: 739.9
click at [209, 128] on table "Name Date ▼ Property Source Result DANIEL FISZEL 08/29/25 Arrive Inner Harbor Q…" at bounding box center [594, 245] width 770 height 291
drag, startPoint x: 76, startPoint y: 132, endPoint x: 75, endPoint y: 116, distance: 16.1
click at [76, 130] on span "ID Verifications" at bounding box center [64, 131] width 63 height 13
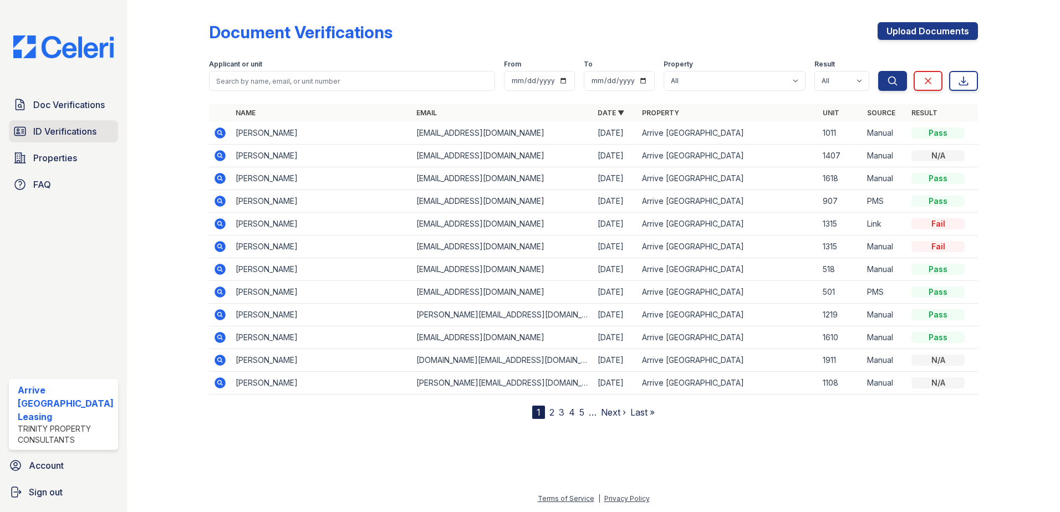
click at [89, 130] on span "ID Verifications" at bounding box center [64, 131] width 63 height 13
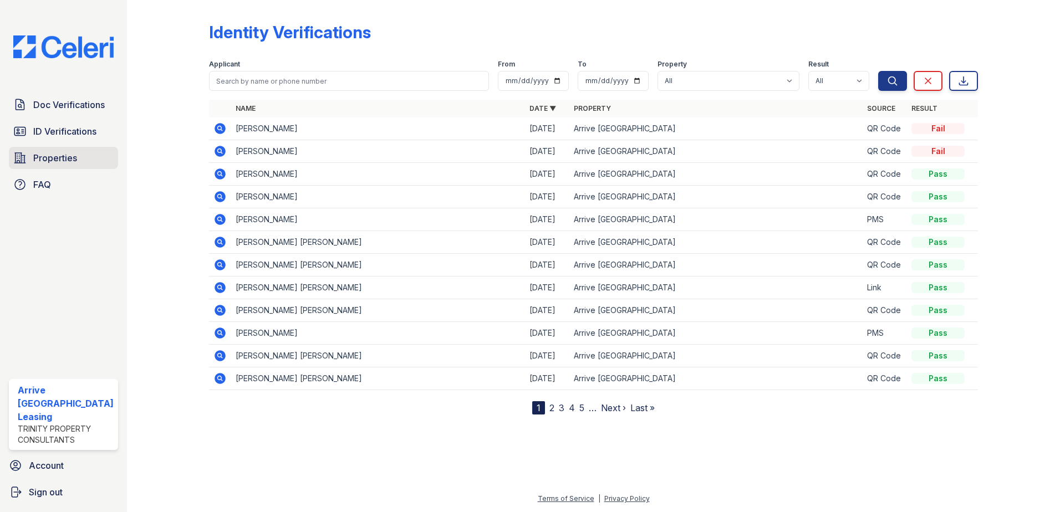
click at [75, 154] on span "Properties" at bounding box center [55, 157] width 44 height 13
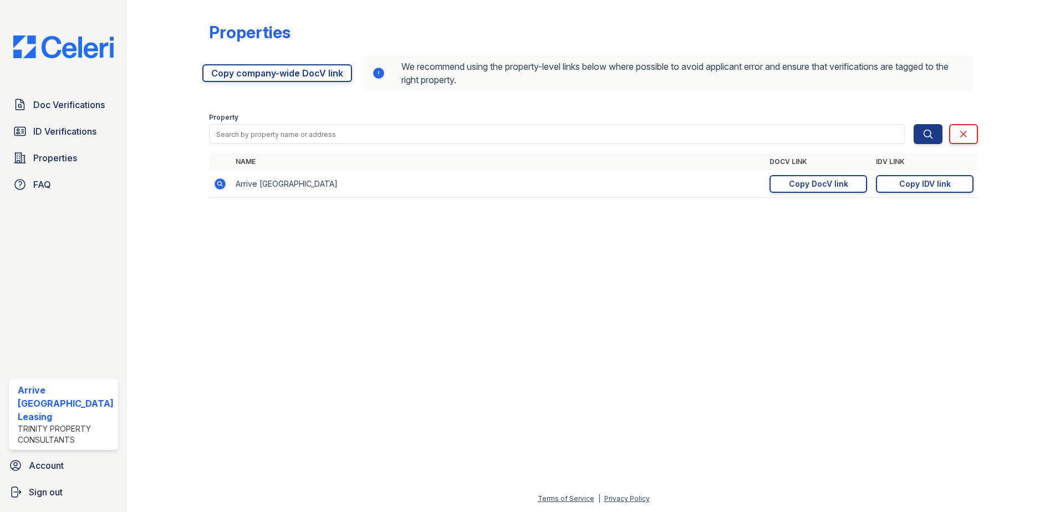
click at [821, 195] on td "https://app.getceleri.com/f19fd694-31da-400d-a53d-b5e4075e2e13/submit Copy DocV…" at bounding box center [818, 184] width 106 height 27
click at [825, 190] on link "Copy DocV link Copy link" at bounding box center [819, 184] width 98 height 18
drag, startPoint x: 833, startPoint y: 182, endPoint x: 817, endPoint y: 129, distance: 55.6
click at [832, 182] on div "Copy DocV link" at bounding box center [818, 184] width 59 height 11
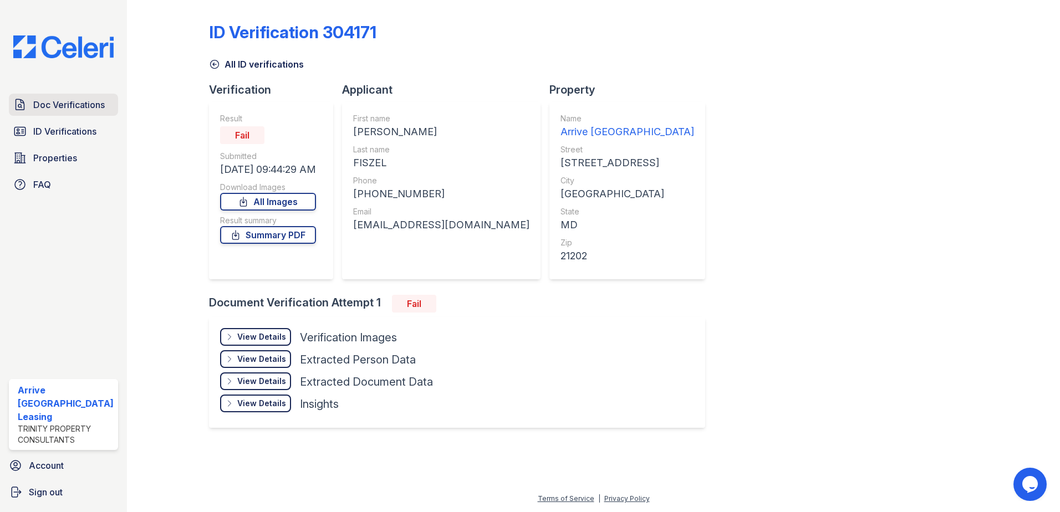
click at [79, 100] on span "Doc Verifications" at bounding box center [69, 104] width 72 height 13
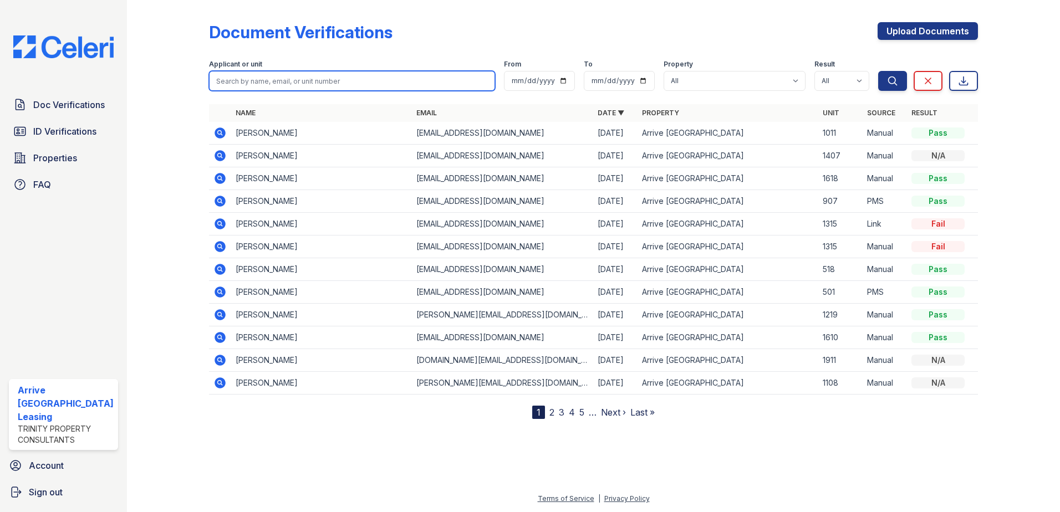
click at [291, 82] on input "search" at bounding box center [352, 81] width 287 height 20
type input "fizel"
click at [878, 71] on button "Search" at bounding box center [892, 81] width 29 height 20
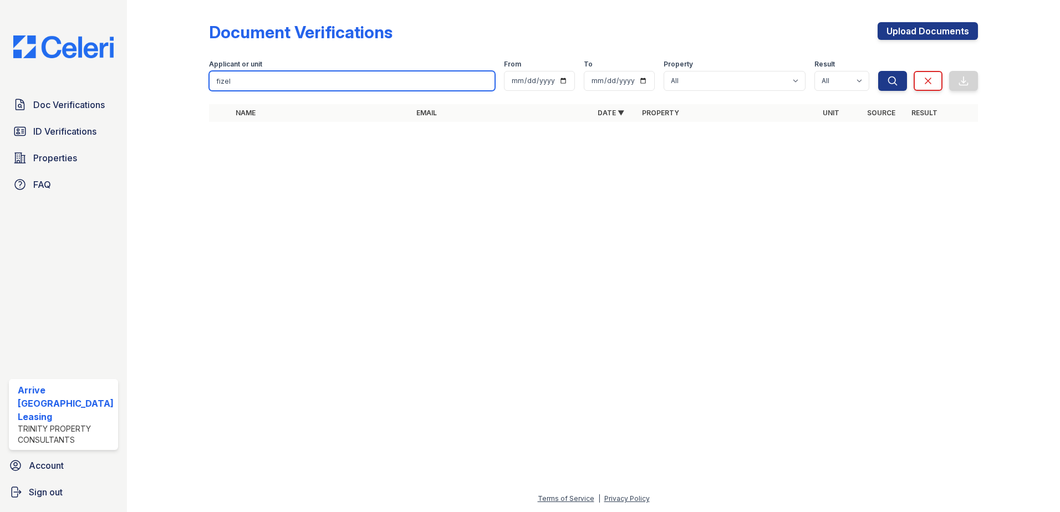
drag, startPoint x: 261, startPoint y: 78, endPoint x: 223, endPoint y: 79, distance: 38.3
click at [223, 79] on input "fizel" at bounding box center [352, 81] width 287 height 20
click at [878, 71] on button "Search" at bounding box center [892, 81] width 29 height 20
type input "fizsel\"
click at [338, 77] on input "fizsel" at bounding box center [352, 81] width 287 height 20
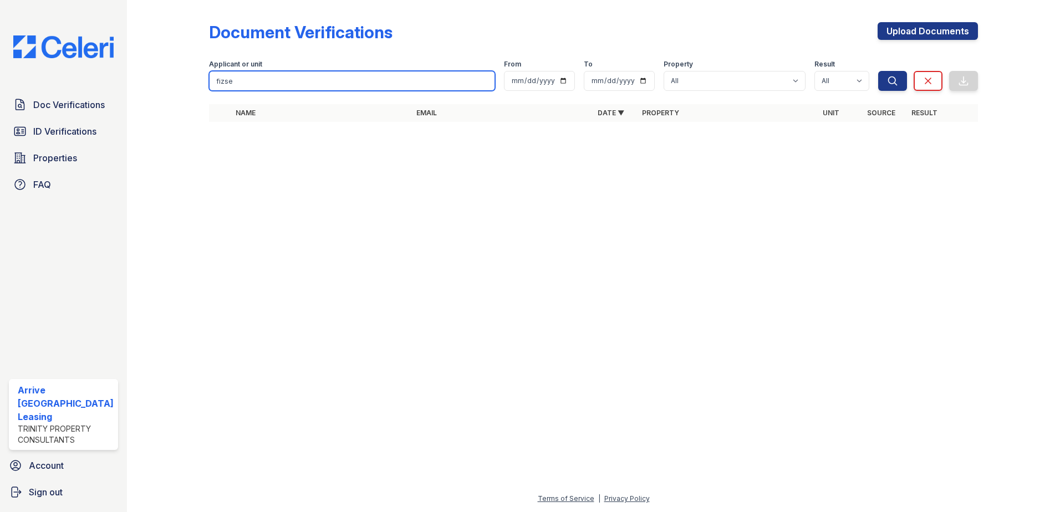
type input "fizsel"
click at [878, 71] on button "Search" at bounding box center [892, 81] width 29 height 20
drag, startPoint x: 338, startPoint y: 84, endPoint x: 197, endPoint y: 104, distance: 142.8
click at [337, 84] on input "fizsel" at bounding box center [352, 81] width 287 height 20
click at [127, 102] on div "Document Verifications Upload Documents Filter Applicant or unit fizsel From To…" at bounding box center [593, 256] width 933 height 512
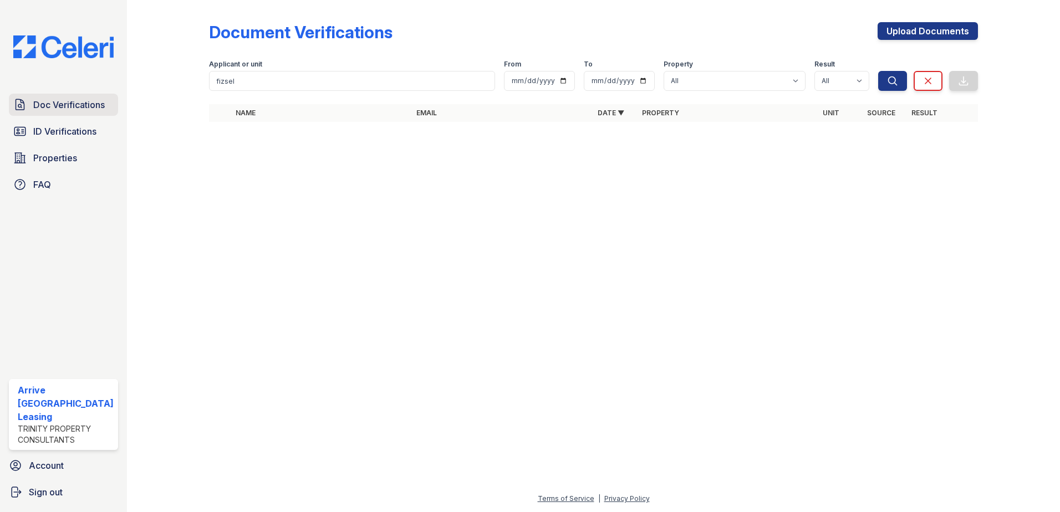
click at [99, 104] on span "Doc Verifications" at bounding box center [69, 104] width 72 height 13
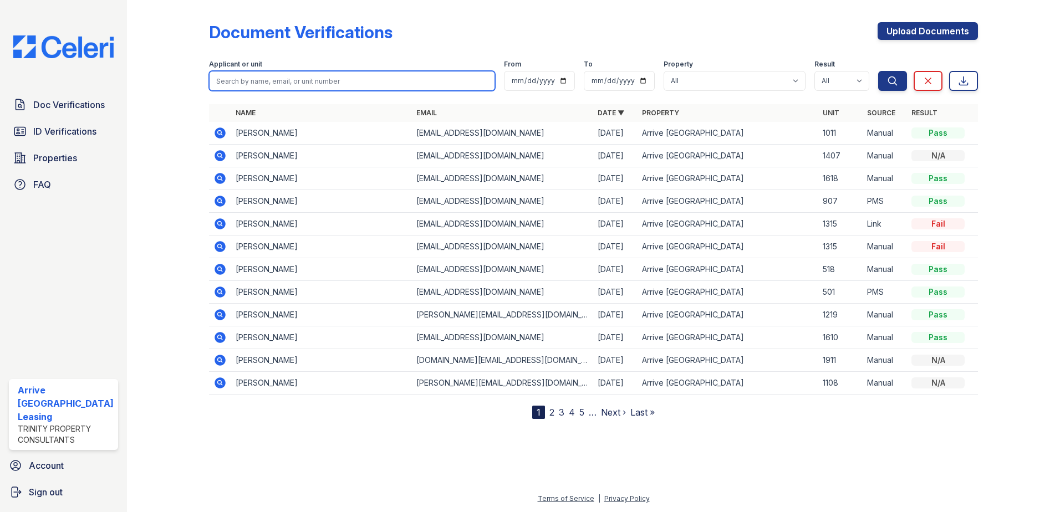
drag, startPoint x: 332, startPoint y: 73, endPoint x: 336, endPoint y: 79, distance: 7.2
click at [333, 76] on input "search" at bounding box center [352, 81] width 287 height 20
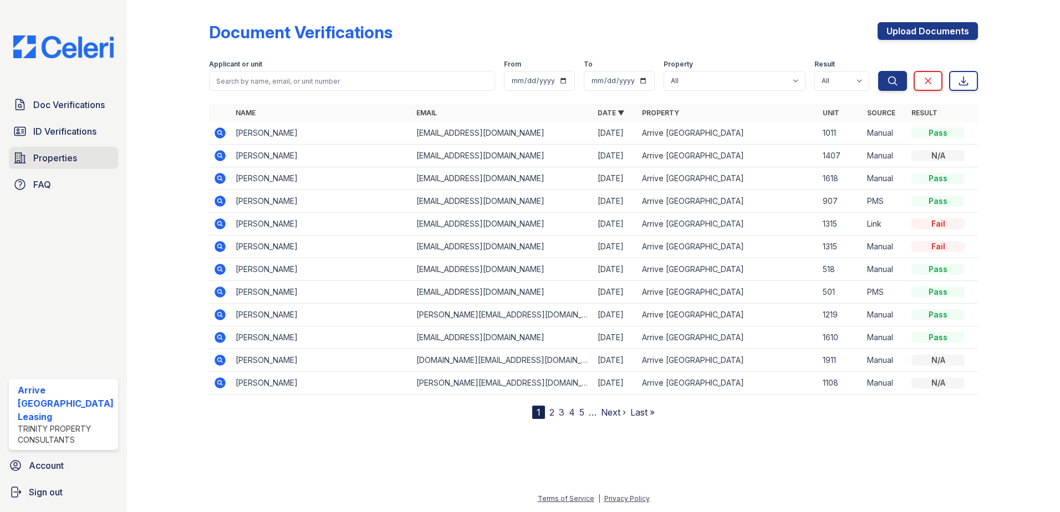
click at [74, 150] on link "Properties" at bounding box center [63, 158] width 109 height 22
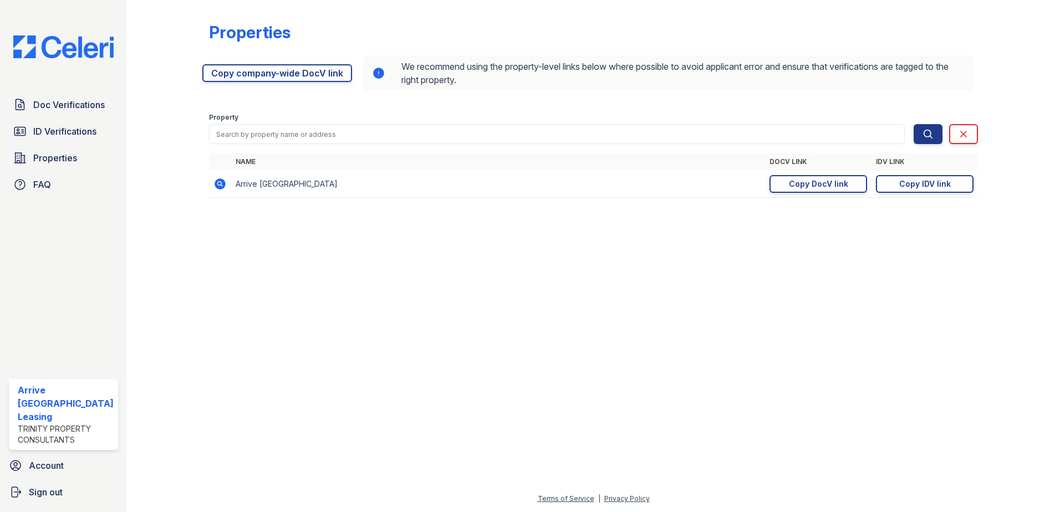
click at [78, 132] on span "ID Verifications" at bounding box center [64, 131] width 63 height 13
